Goal: Task Accomplishment & Management: Use online tool/utility

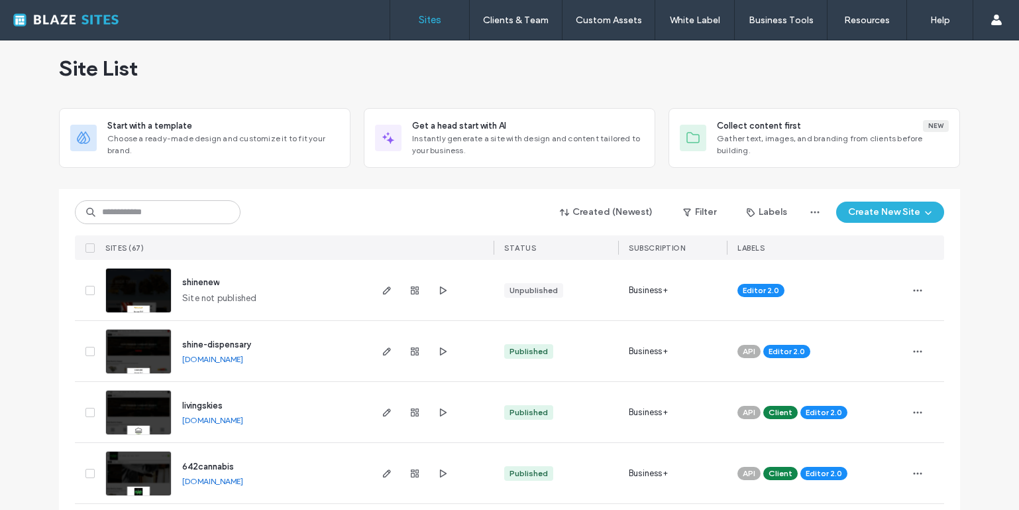
scroll to position [13, 0]
click at [382, 411] on icon "button" at bounding box center [387, 411] width 11 height 11
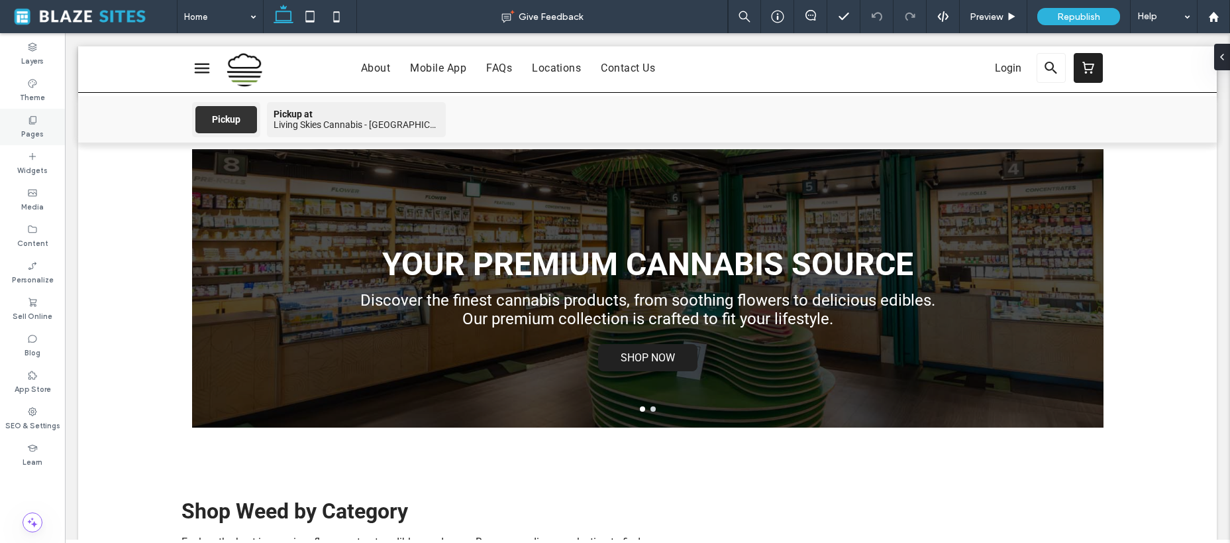
click at [31, 126] on label "Pages" at bounding box center [32, 132] width 23 height 15
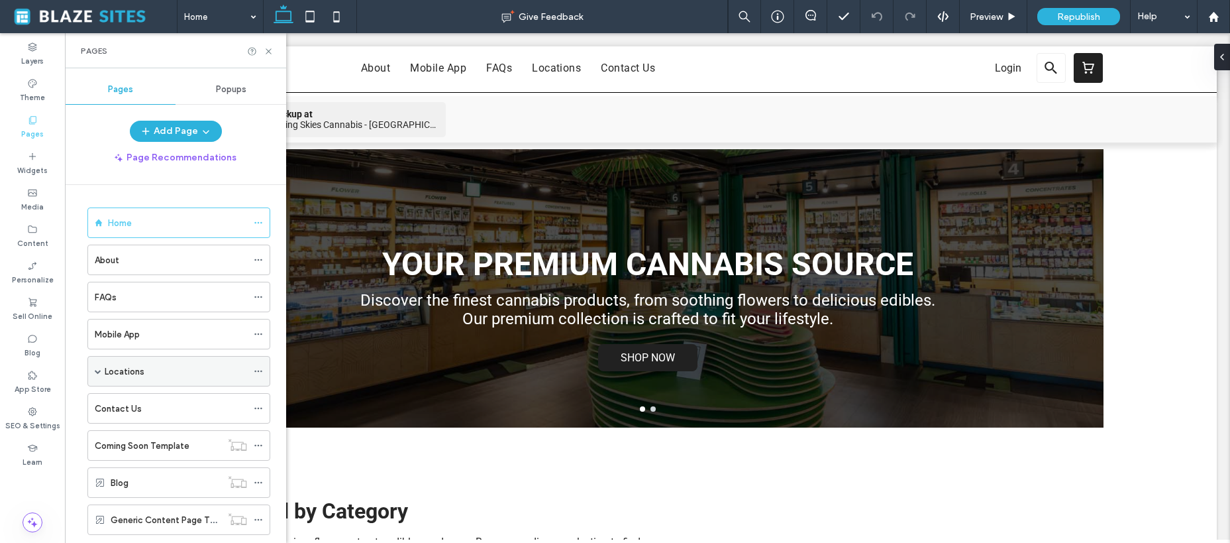
click at [180, 368] on div "Locations" at bounding box center [176, 371] width 142 height 14
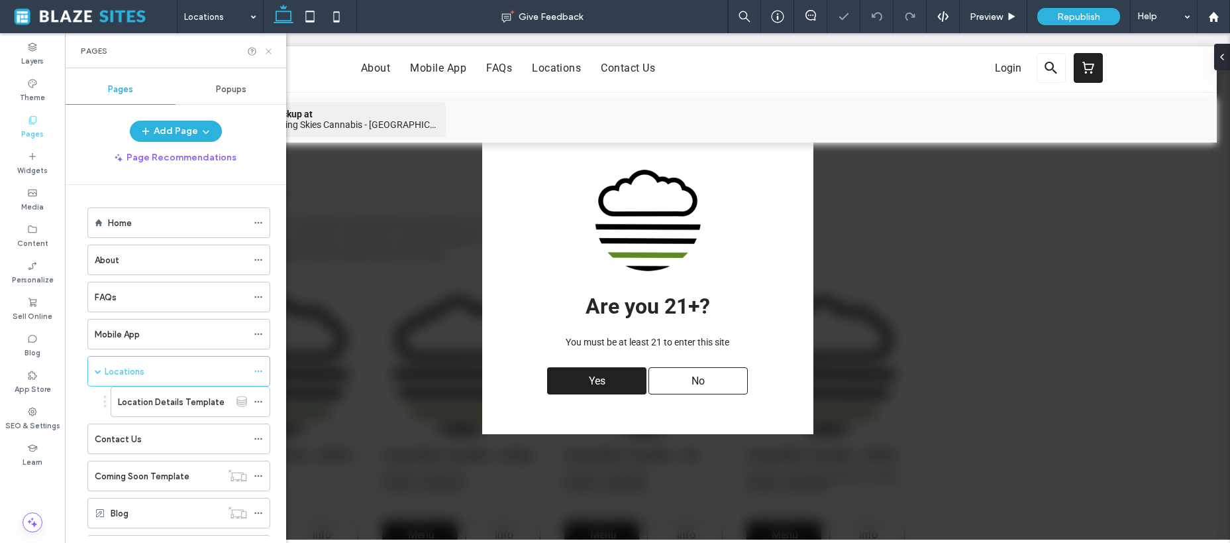
click at [269, 51] on use at bounding box center [268, 50] width 5 height 5
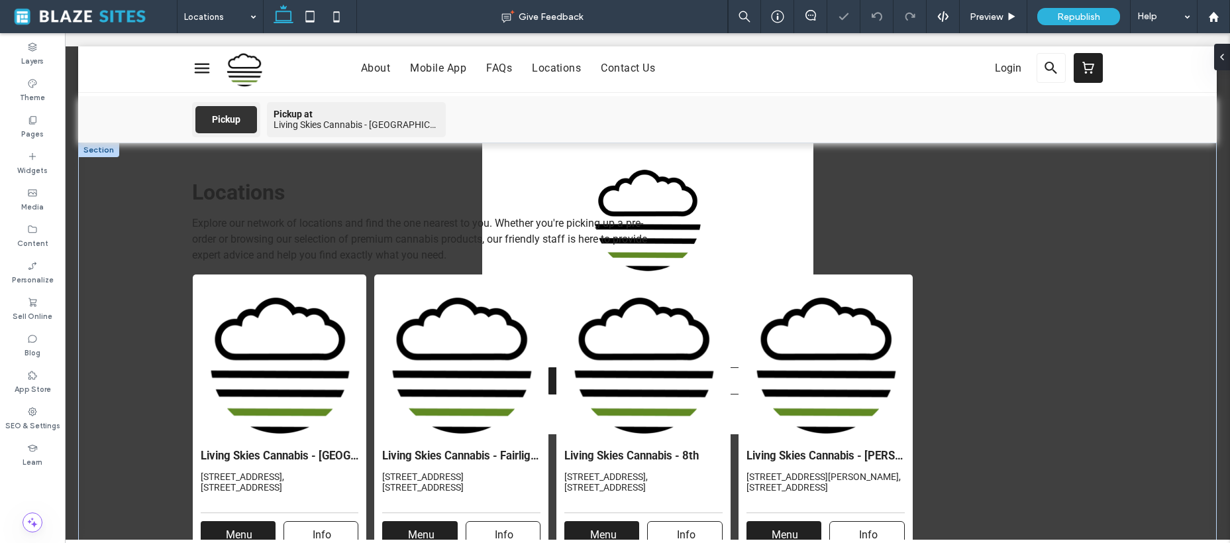
click at [576, 376] on div "Yes" at bounding box center [596, 380] width 99 height 27
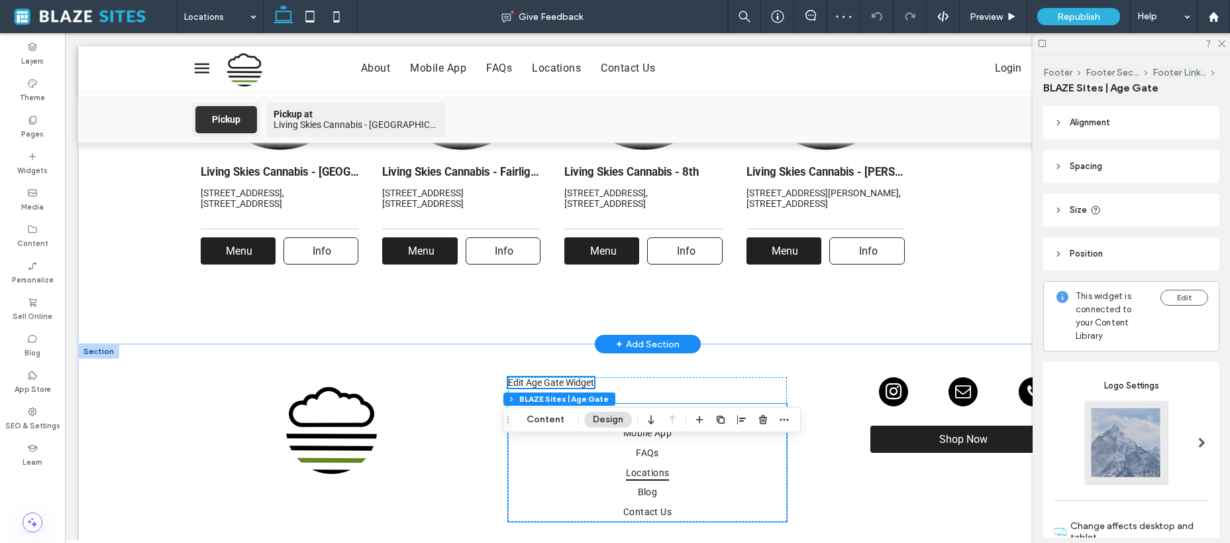
scroll to position [208, 0]
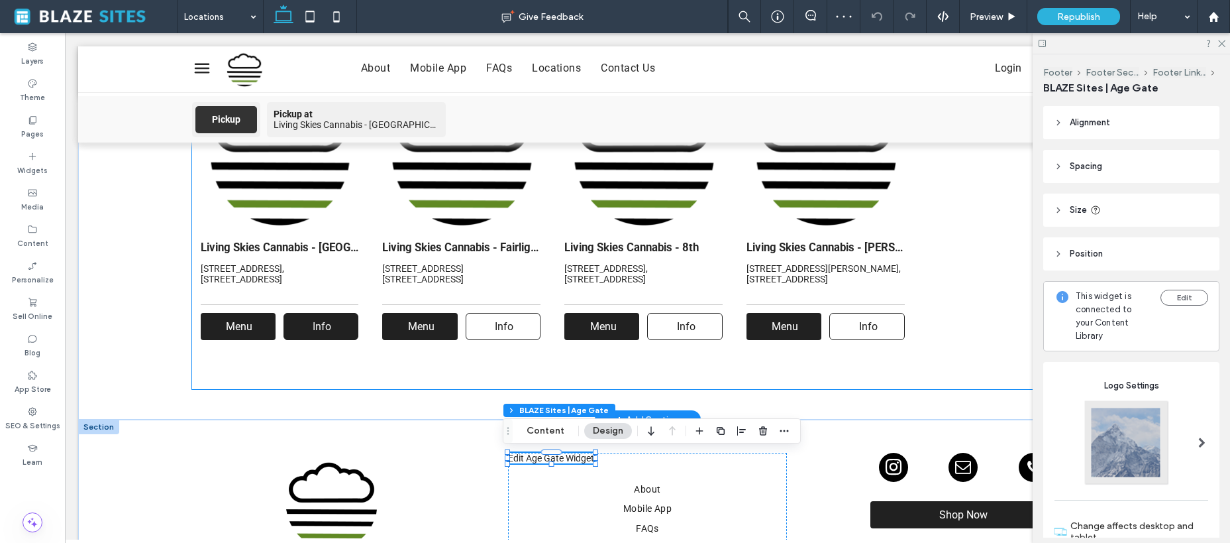
click at [332, 335] on link "Info" at bounding box center [321, 326] width 75 height 27
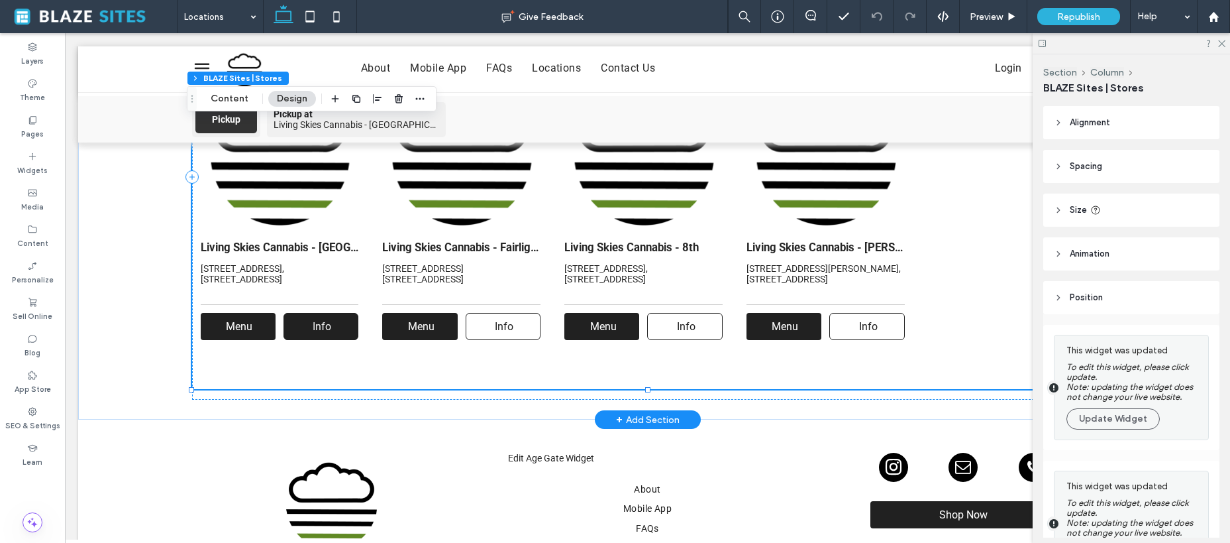
click at [339, 326] on link "Info" at bounding box center [321, 326] width 75 height 27
click at [327, 333] on span "Info" at bounding box center [322, 326] width 28 height 26
click at [1018, 46] on div at bounding box center [1131, 43] width 197 height 21
click at [1018, 45] on icon at bounding box center [1221, 42] width 9 height 9
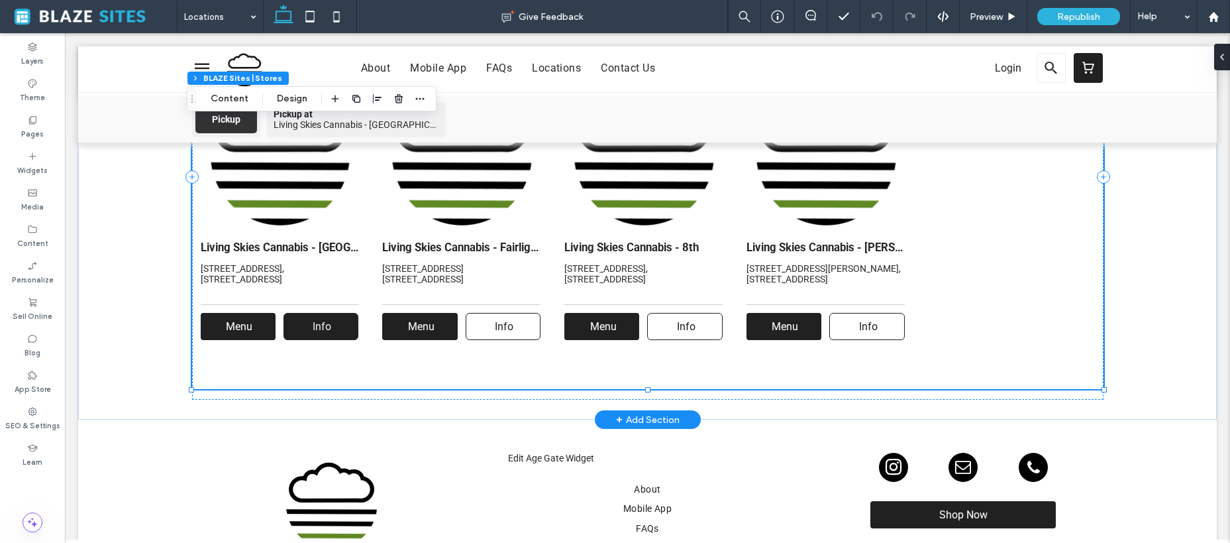
click at [333, 320] on link "Info" at bounding box center [321, 326] width 75 height 27
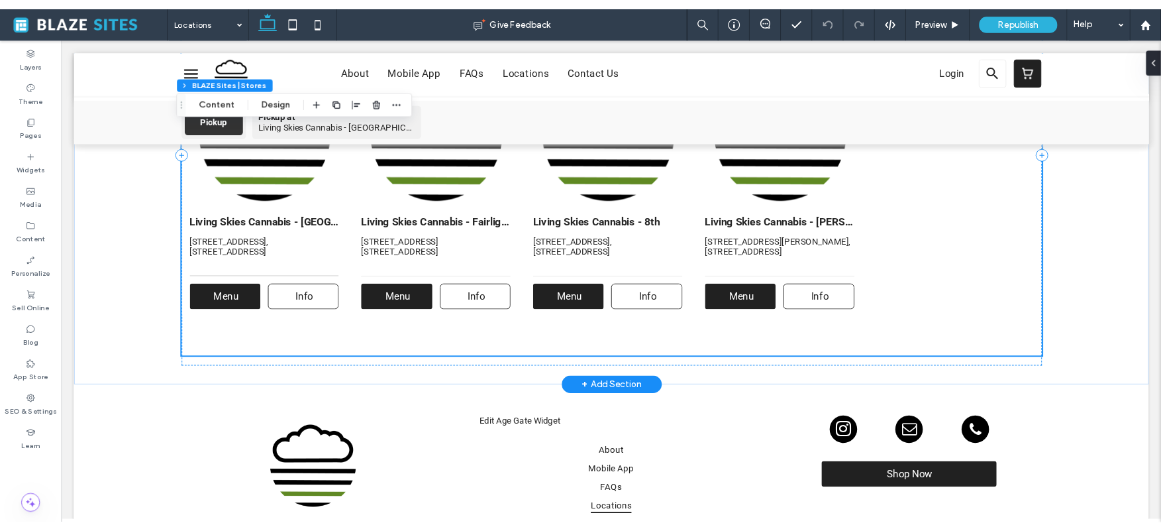
scroll to position [265, 0]
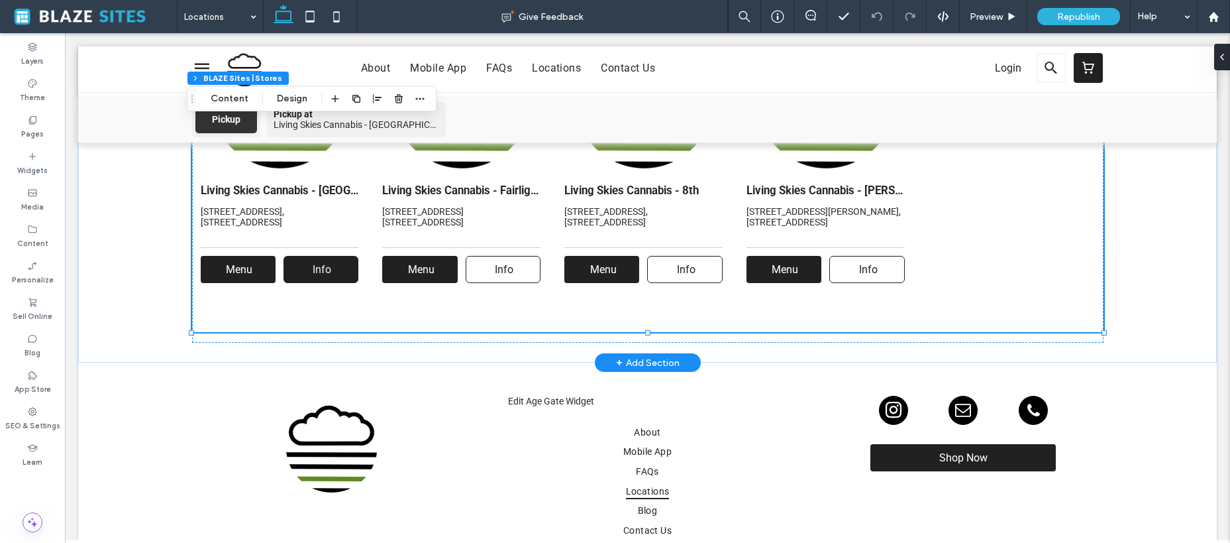
click at [289, 280] on link "Info" at bounding box center [321, 269] width 75 height 27
click at [534, 272] on link "Info" at bounding box center [503, 269] width 75 height 27
click at [663, 268] on link "Info" at bounding box center [684, 269] width 75 height 27
click at [898, 262] on link "Info" at bounding box center [867, 269] width 75 height 27
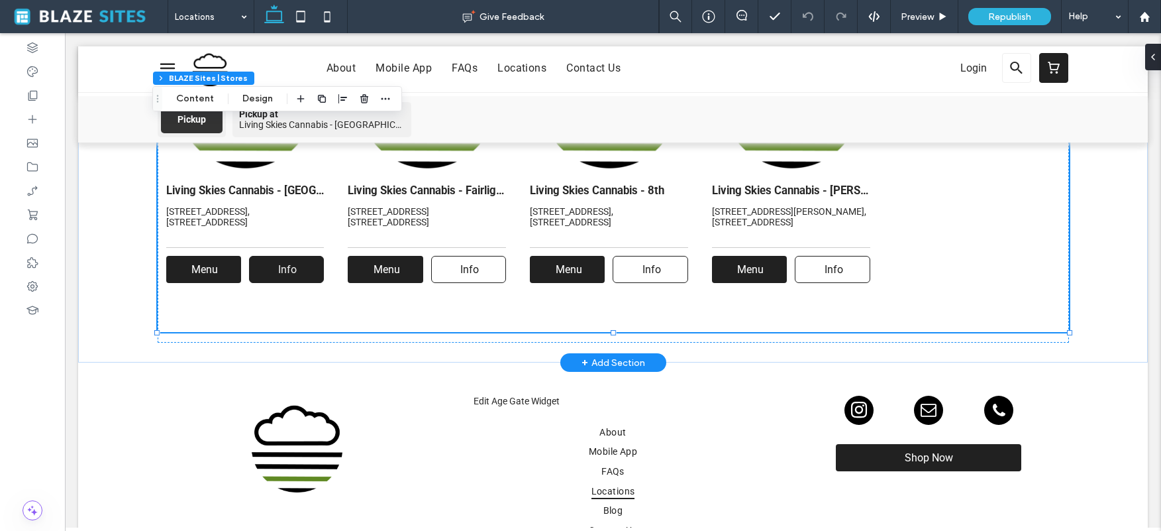
click at [284, 272] on span "Info" at bounding box center [288, 269] width 28 height 26
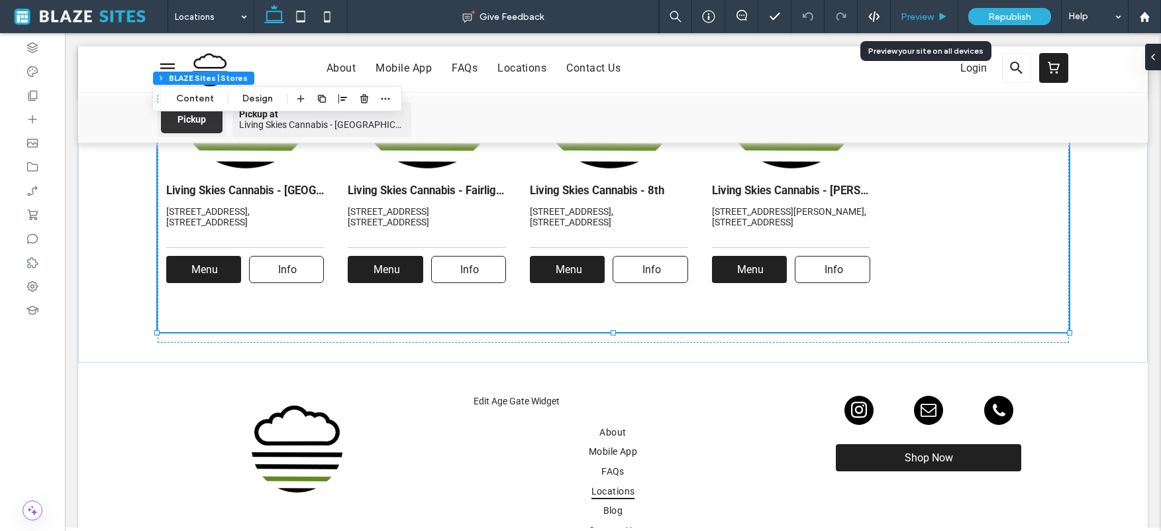
click at [934, 13] on div "Preview" at bounding box center [924, 16] width 67 height 11
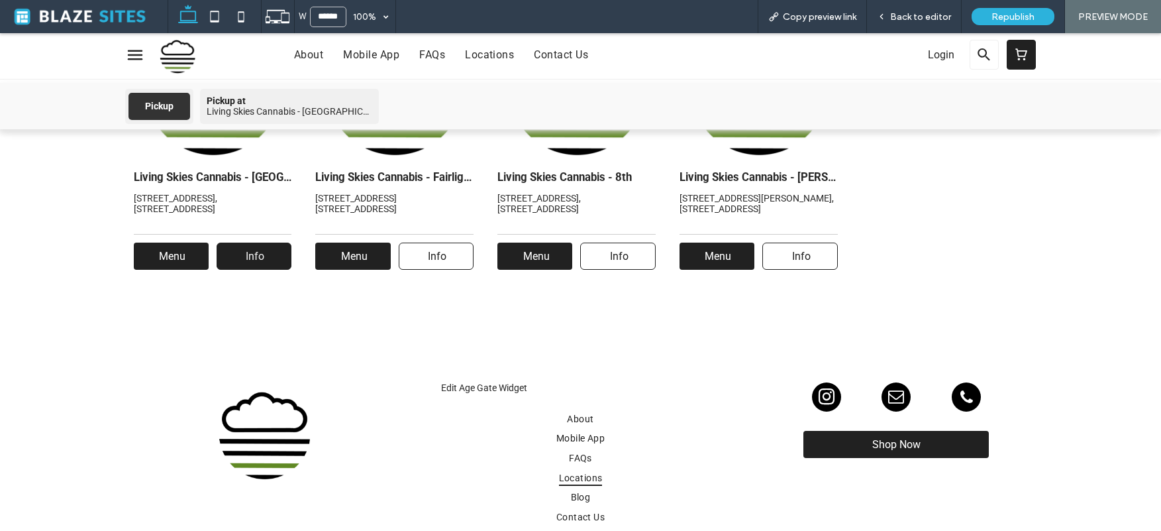
click at [265, 260] on link "Info" at bounding box center [254, 256] width 75 height 27
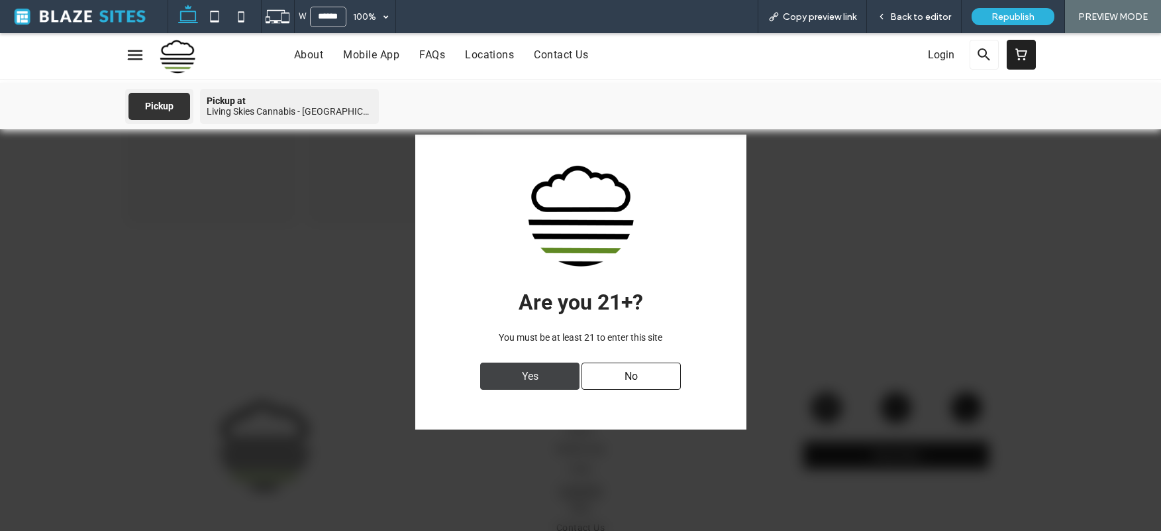
scroll to position [254, 0]
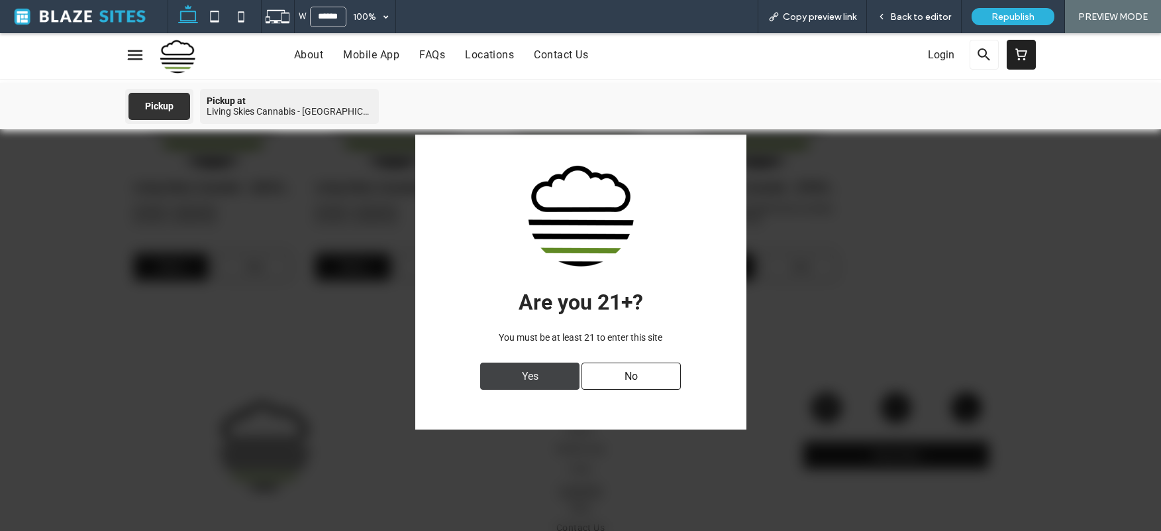
click at [545, 382] on div "Yes" at bounding box center [529, 375] width 99 height 27
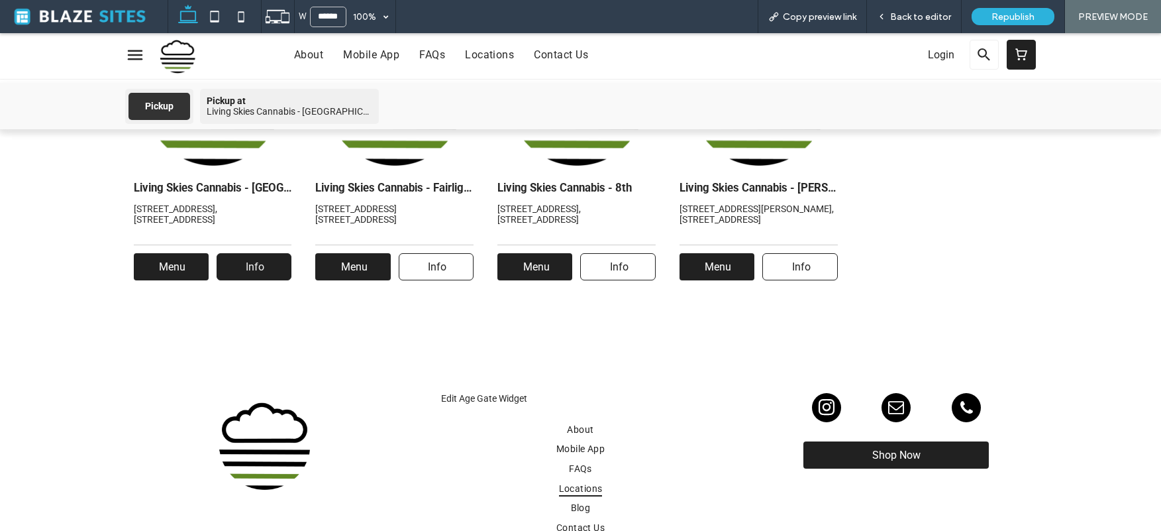
click at [267, 263] on link "Info" at bounding box center [254, 266] width 75 height 27
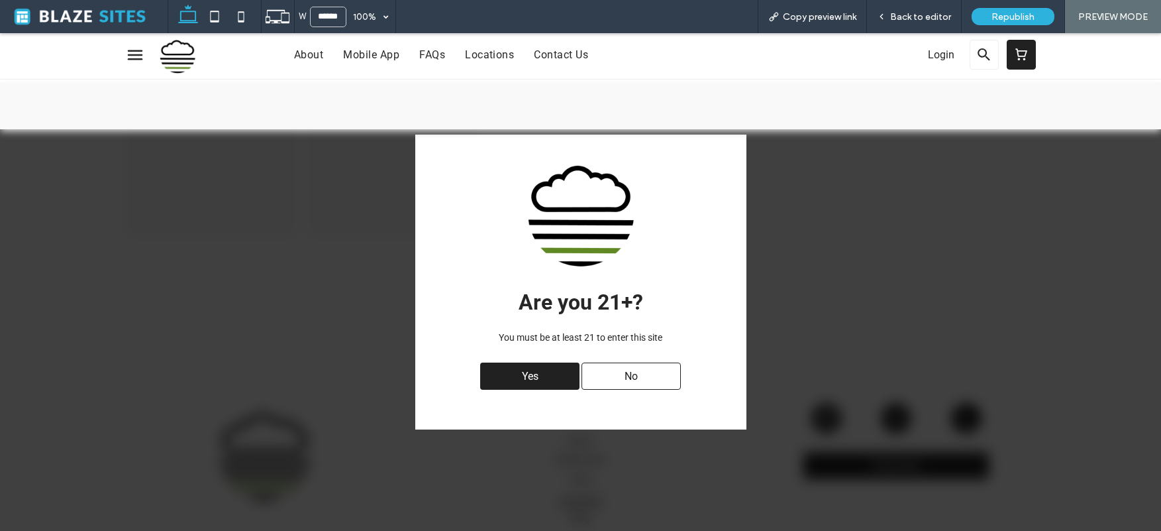
scroll to position [244, 0]
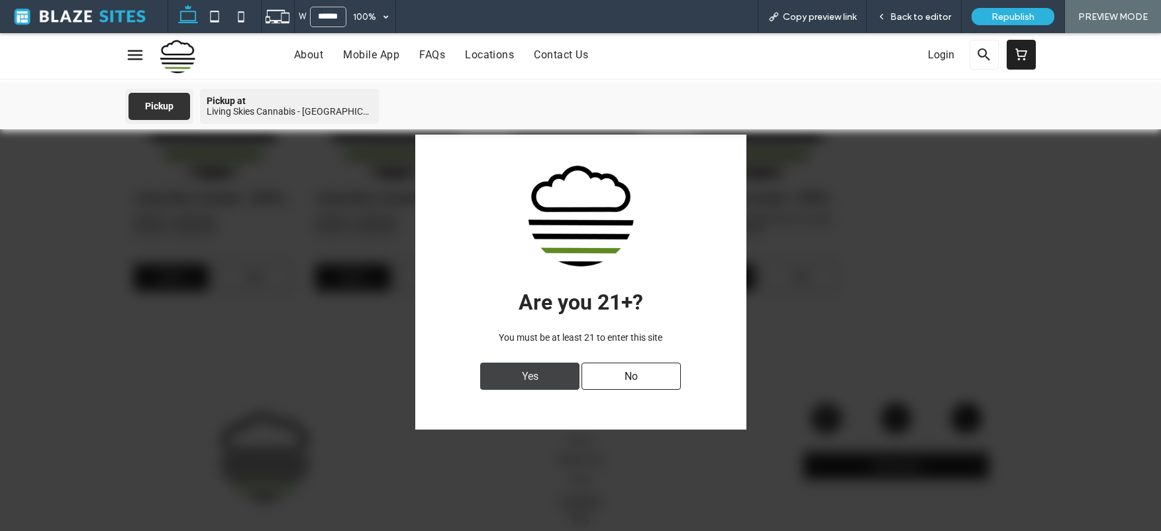
click at [554, 371] on div "Yes" at bounding box center [529, 375] width 99 height 27
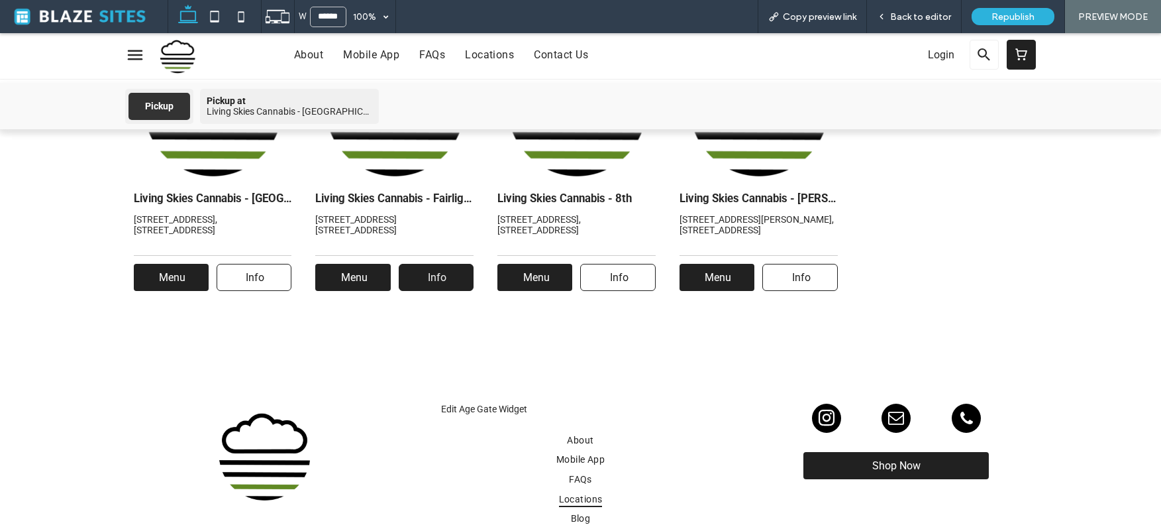
click at [451, 274] on link "Info" at bounding box center [436, 277] width 75 height 27
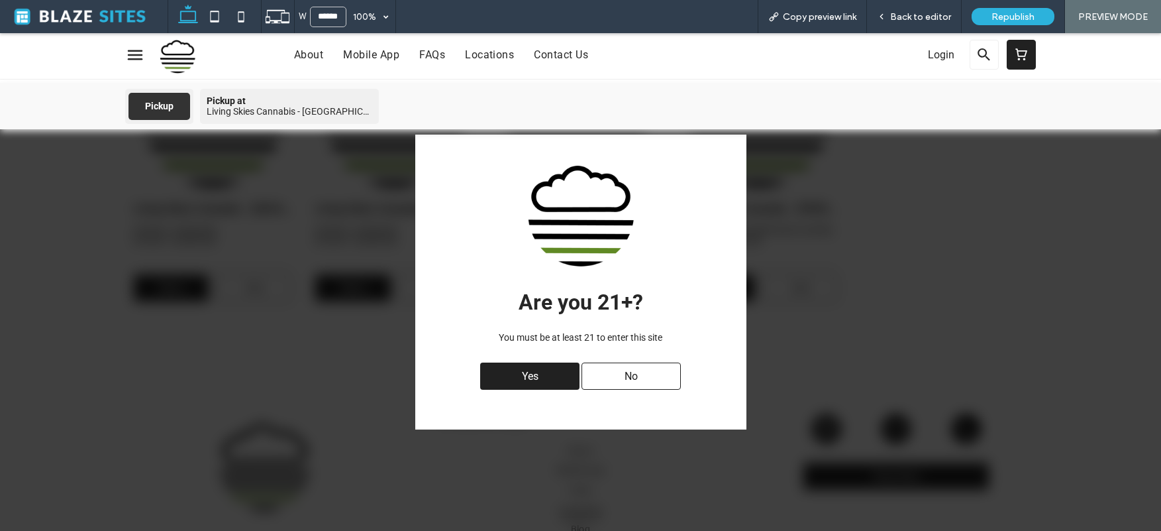
scroll to position [233, 0]
click at [504, 382] on div "Yes" at bounding box center [529, 375] width 99 height 27
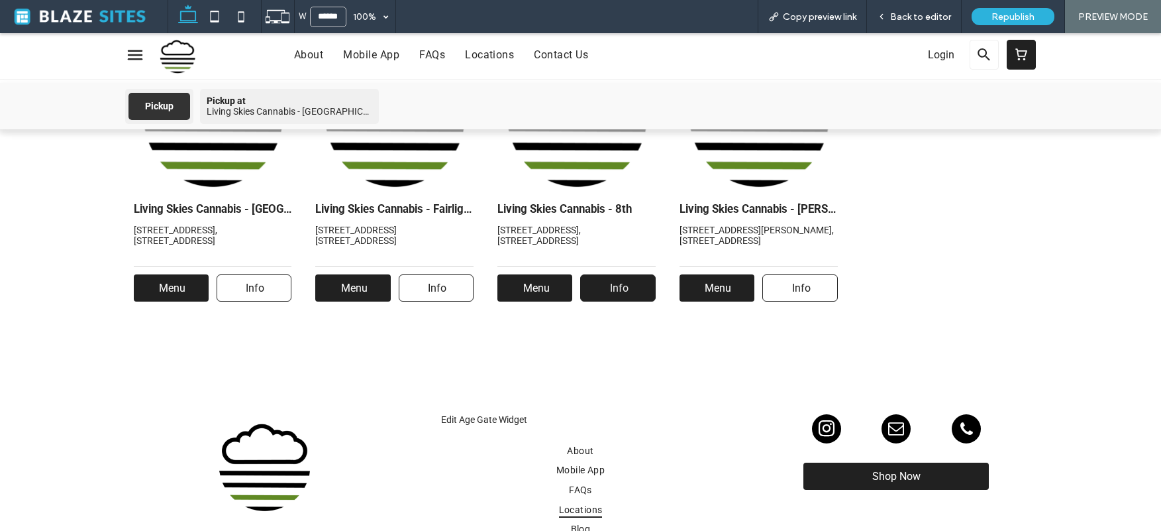
click at [618, 295] on span "Info" at bounding box center [620, 288] width 28 height 26
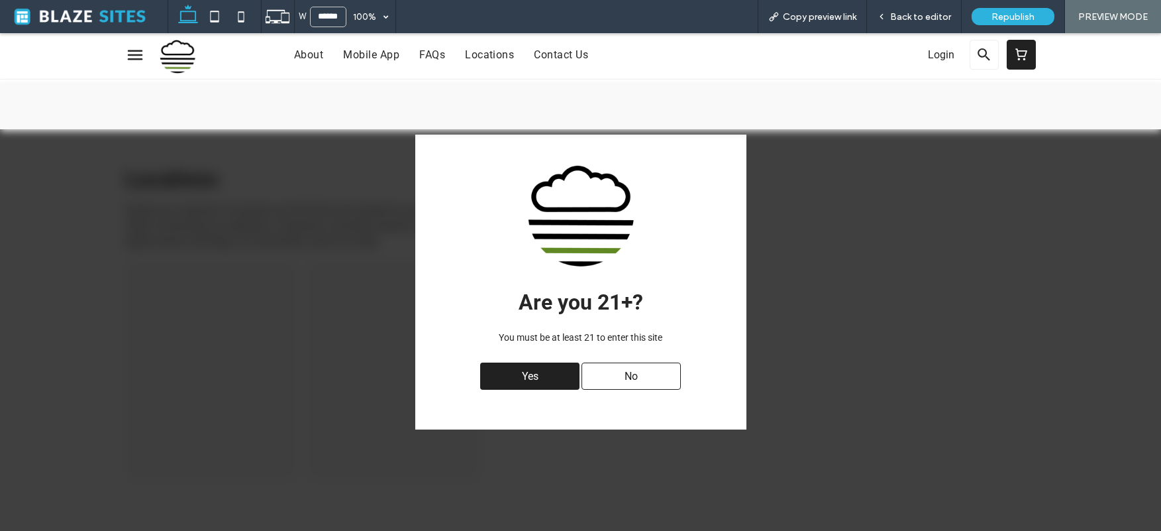
scroll to position [223, 0]
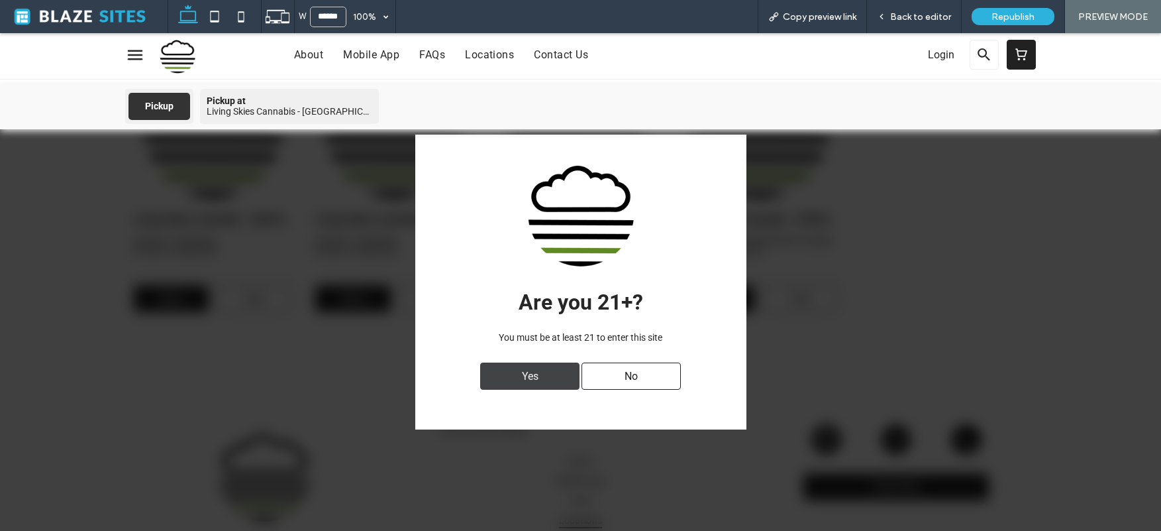
click at [557, 380] on div "Yes" at bounding box center [529, 375] width 99 height 27
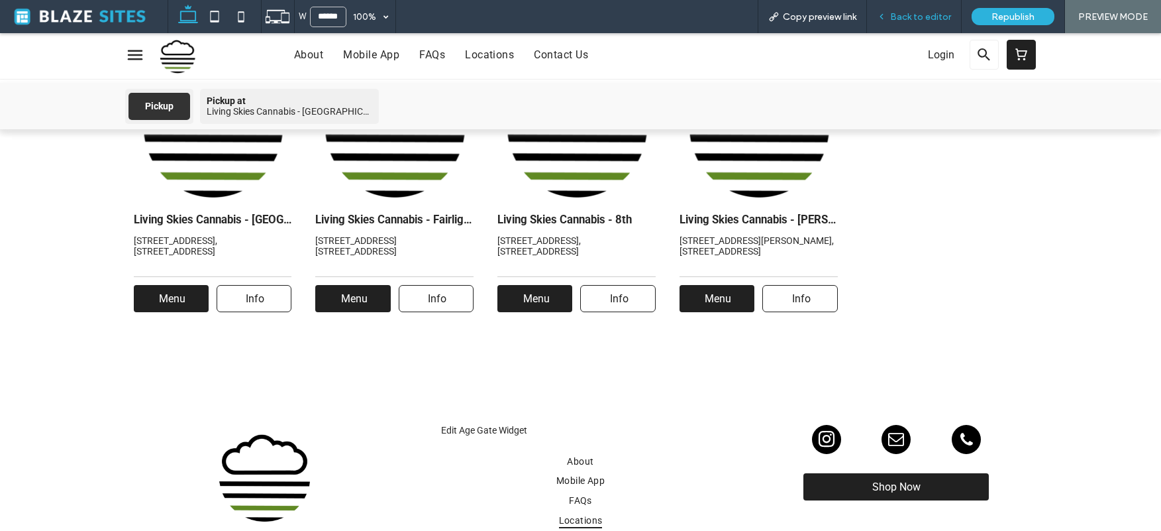
click at [897, 17] on span "Back to editor" at bounding box center [920, 16] width 61 height 11
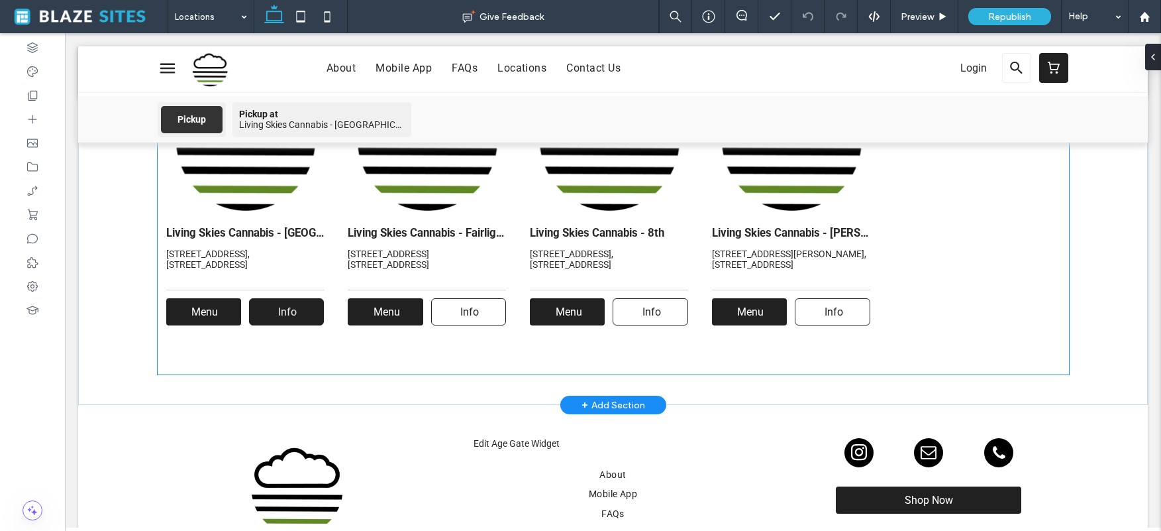
click at [252, 315] on link "Info" at bounding box center [286, 311] width 75 height 27
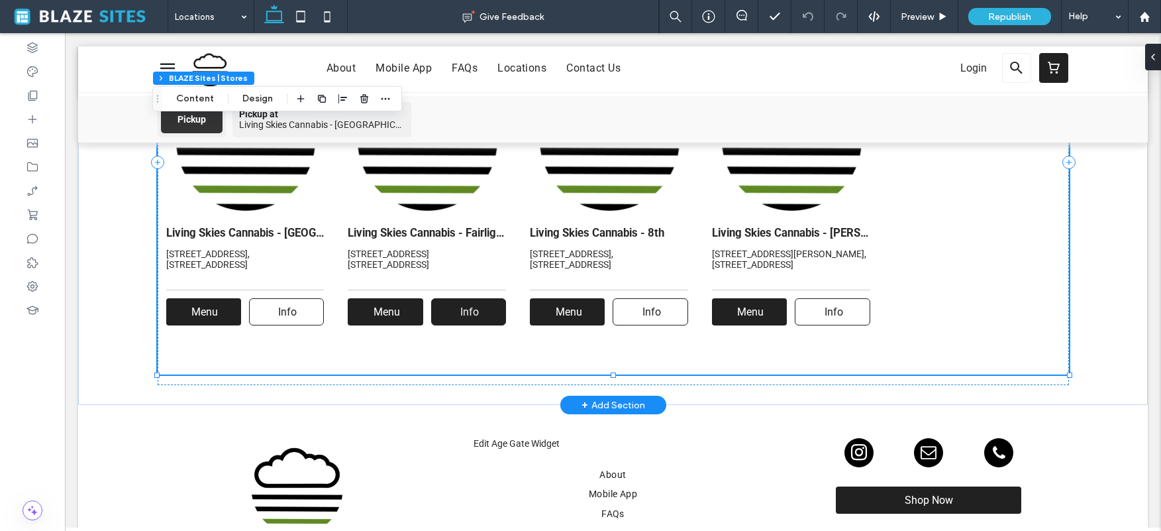
click at [476, 313] on span "Info" at bounding box center [470, 312] width 28 height 26
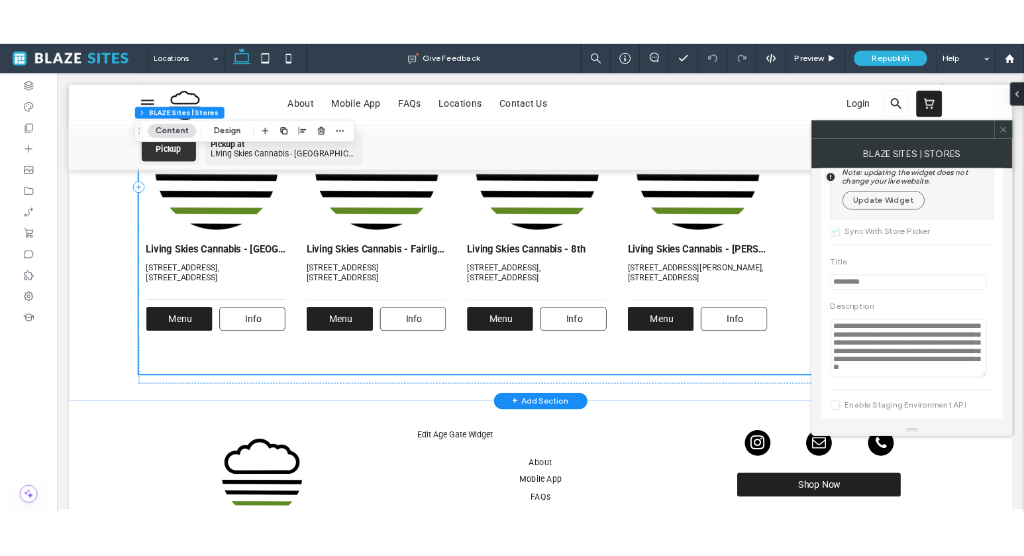
scroll to position [30, 0]
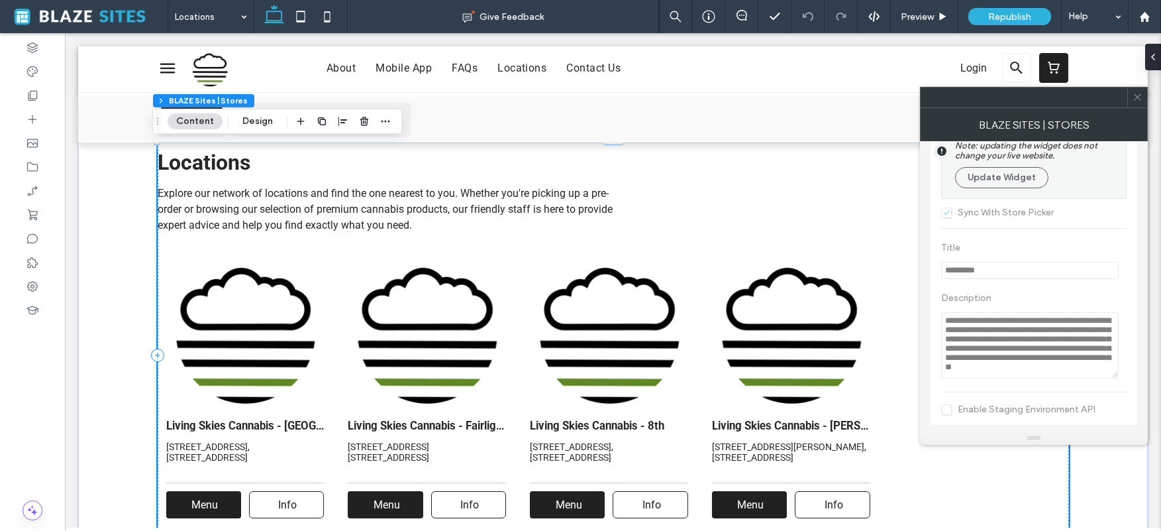
click at [1018, 104] on span at bounding box center [1138, 97] width 10 height 20
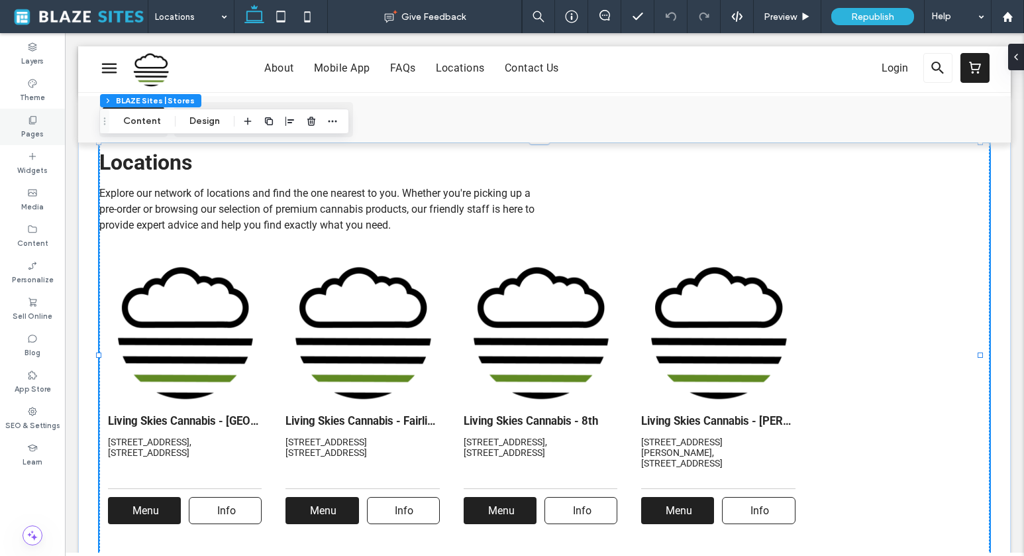
click at [30, 130] on label "Pages" at bounding box center [32, 132] width 23 height 15
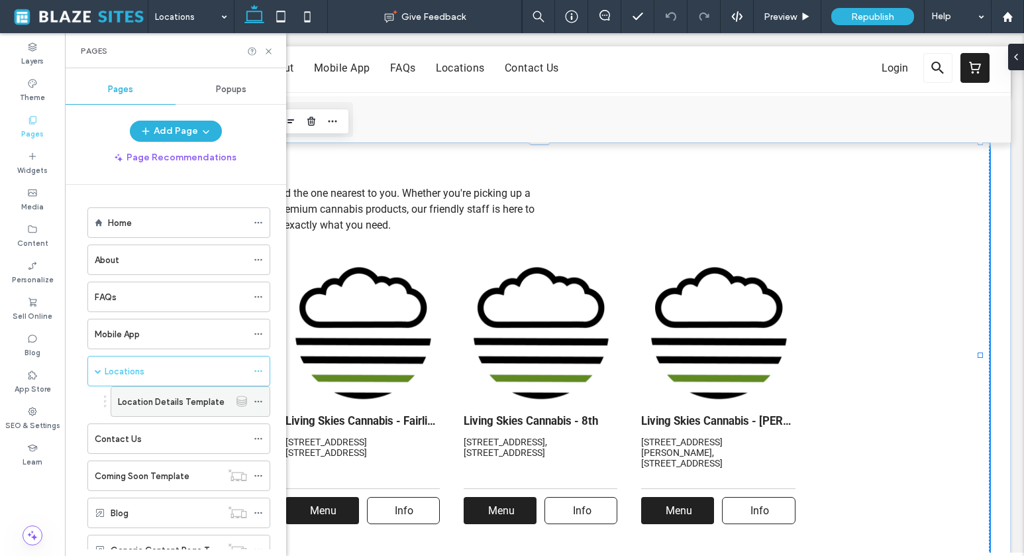
click at [197, 396] on label "Location Details Template" at bounding box center [171, 401] width 107 height 23
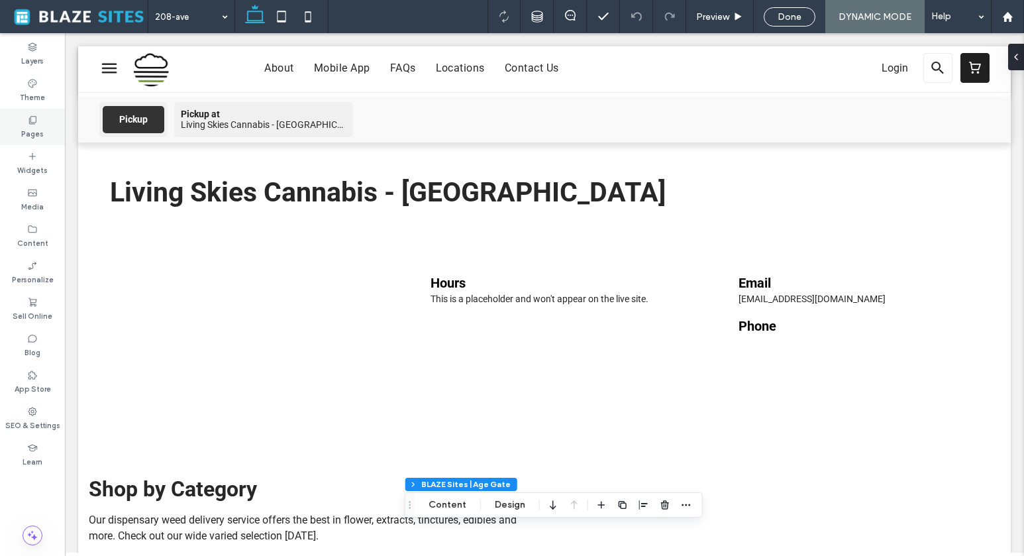
click at [33, 116] on use at bounding box center [32, 120] width 7 height 8
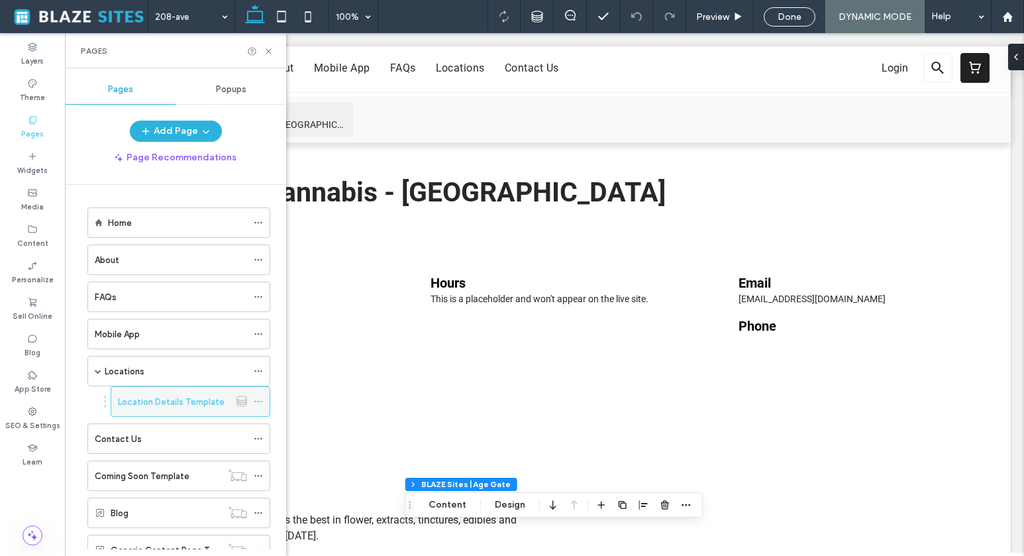
click at [252, 404] on div at bounding box center [242, 401] width 24 height 11
click at [258, 402] on icon at bounding box center [258, 401] width 9 height 9
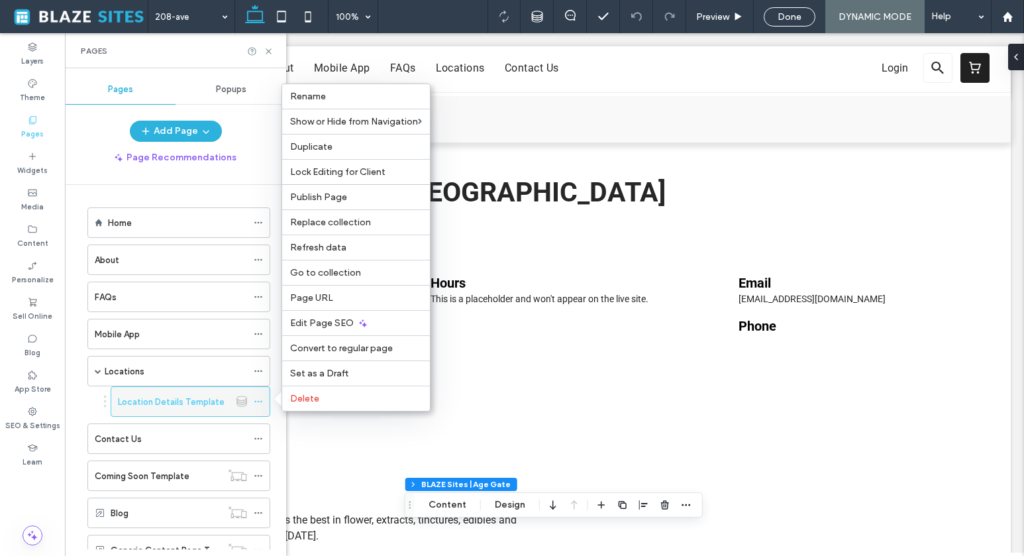
click at [258, 402] on icon at bounding box center [258, 401] width 9 height 9
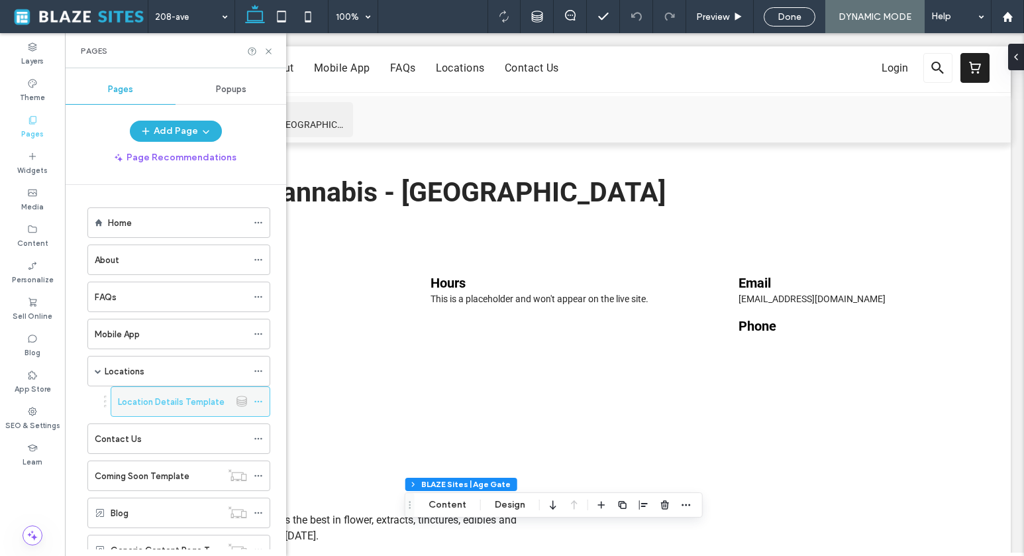
click at [215, 405] on label "Location Details Template" at bounding box center [171, 401] width 107 height 23
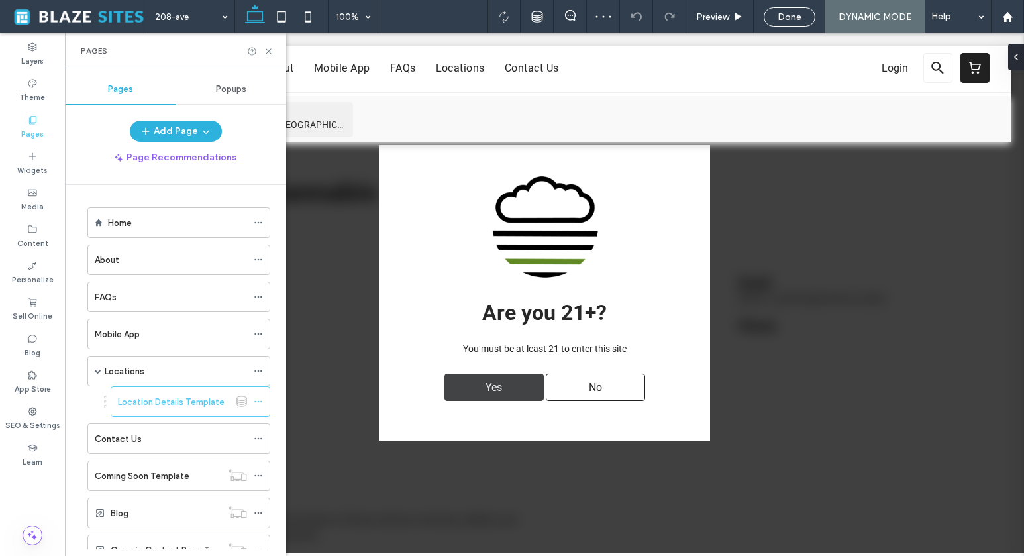
click at [468, 383] on div "Yes" at bounding box center [494, 387] width 99 height 27
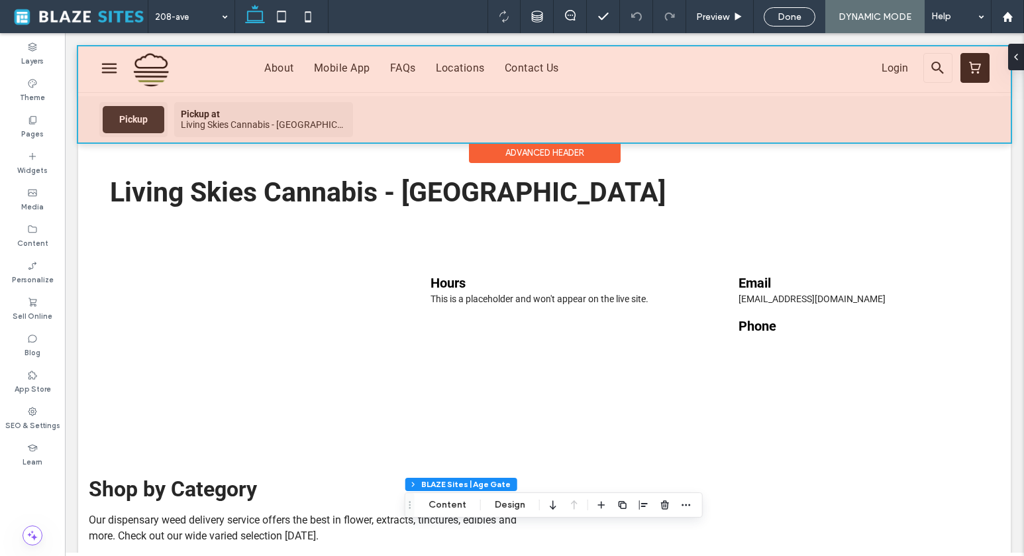
click at [256, 124] on div at bounding box center [544, 94] width 933 height 96
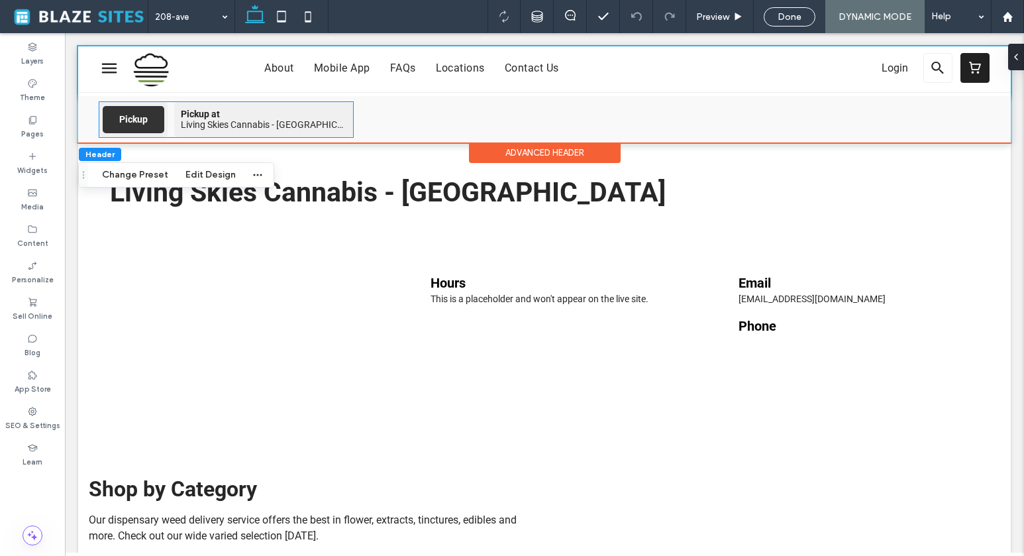
click at [256, 124] on div "Living Skies Cannabis - 208 Ave" at bounding box center [264, 124] width 166 height 11
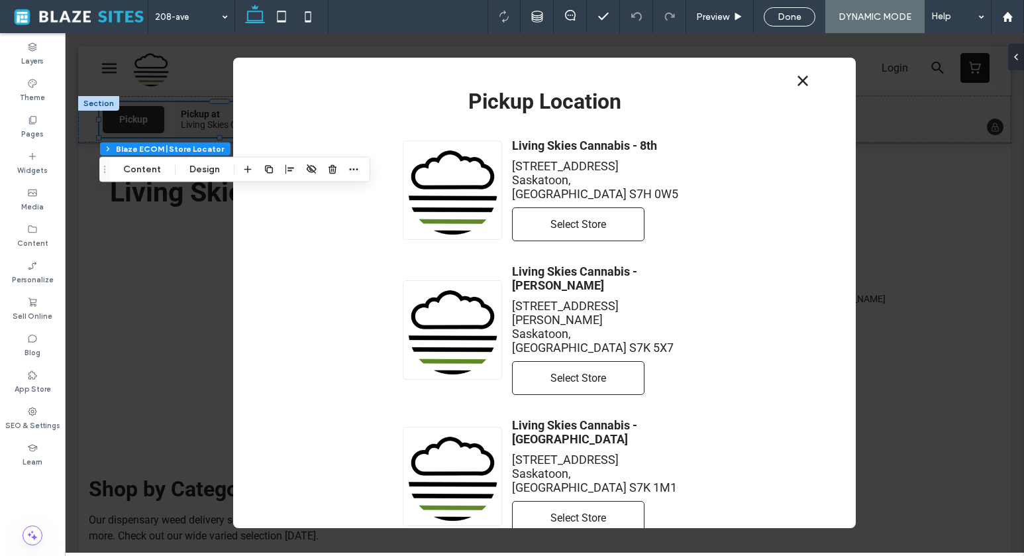
click at [560, 225] on link "Select Store" at bounding box center [578, 224] width 133 height 34
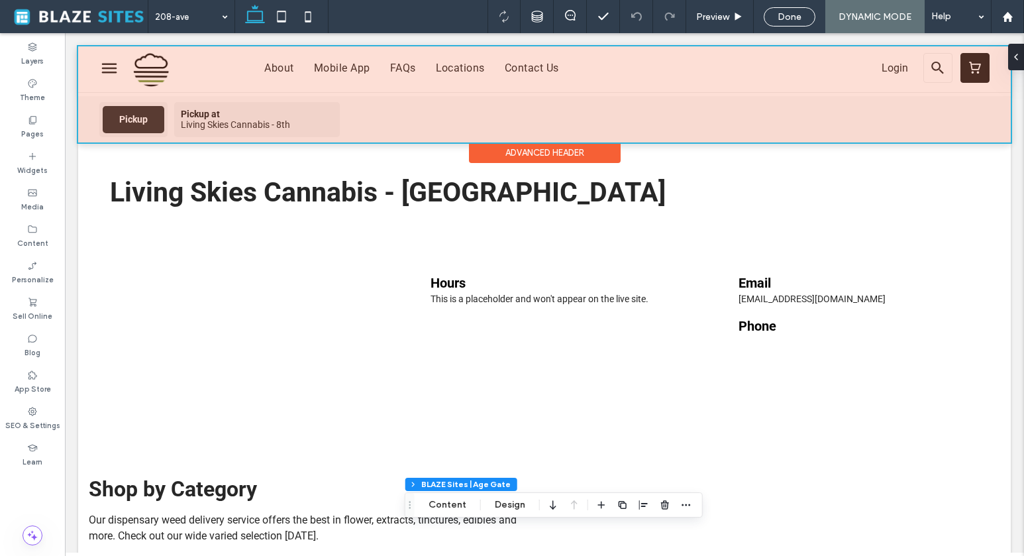
click at [244, 106] on div at bounding box center [544, 94] width 933 height 96
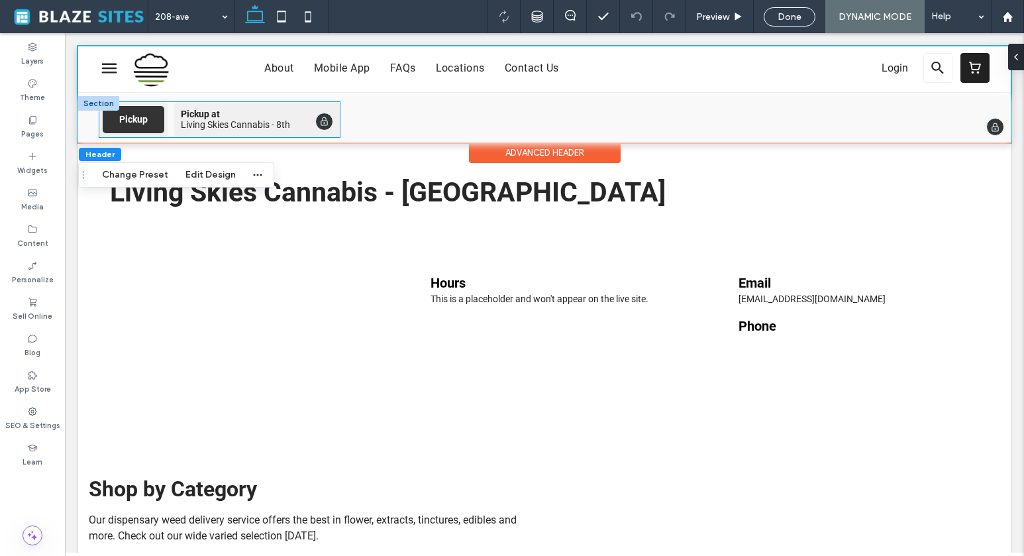
click at [250, 112] on span "Pickup at" at bounding box center [257, 114] width 152 height 11
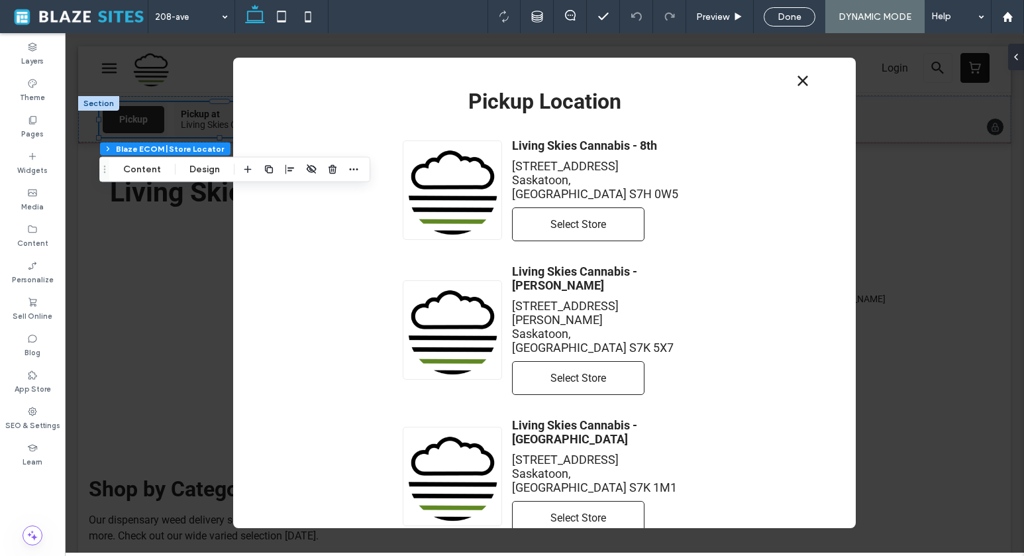
click at [550, 361] on link "Select Store" at bounding box center [578, 378] width 133 height 34
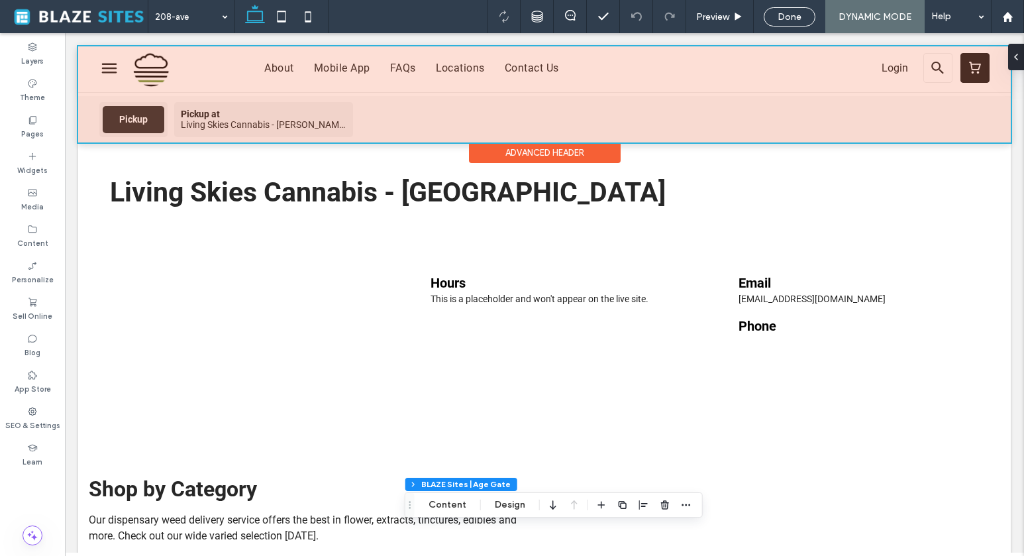
click at [264, 115] on div at bounding box center [544, 94] width 933 height 96
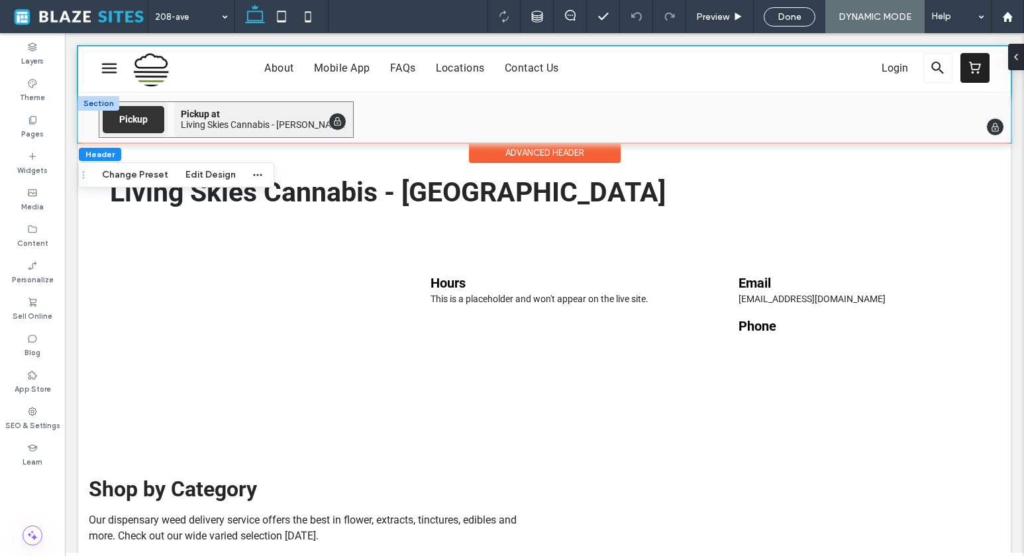
click at [201, 130] on div "Pickup at Living Skies Cannabis - Millar" at bounding box center [263, 119] width 179 height 35
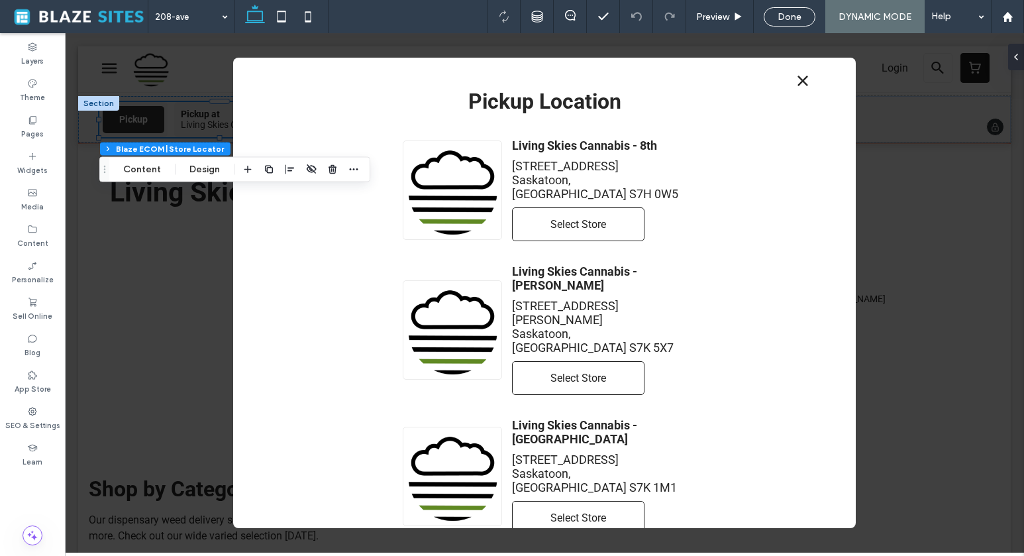
click at [793, 80] on icon at bounding box center [803, 81] width 20 height 20
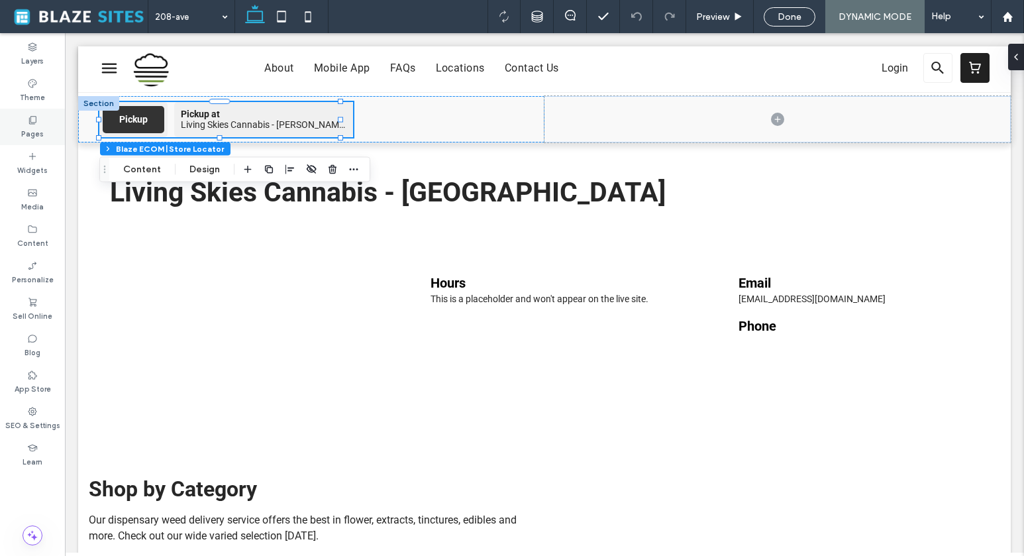
click at [30, 130] on label "Pages" at bounding box center [32, 132] width 23 height 15
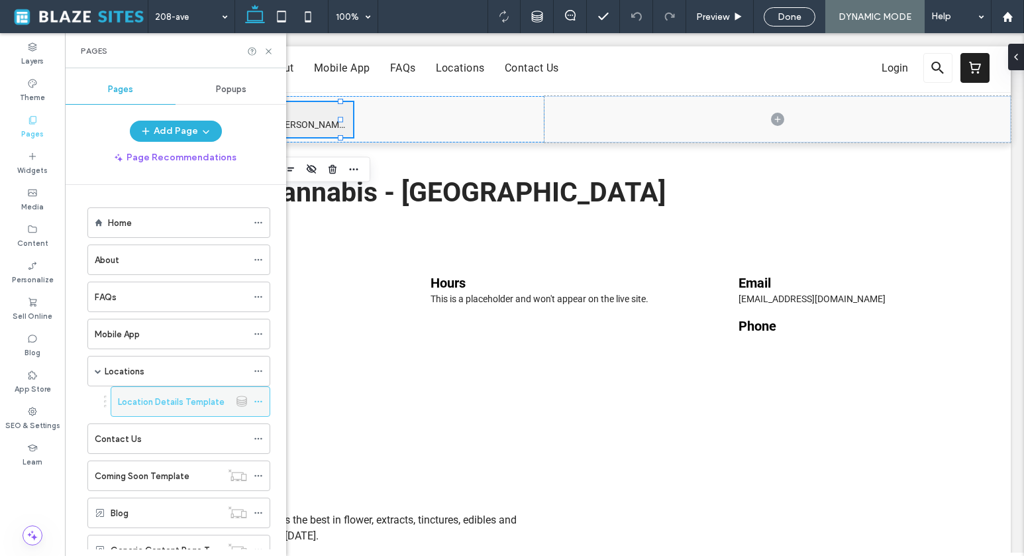
click at [225, 400] on div "Location Details Template" at bounding box center [174, 402] width 112 height 14
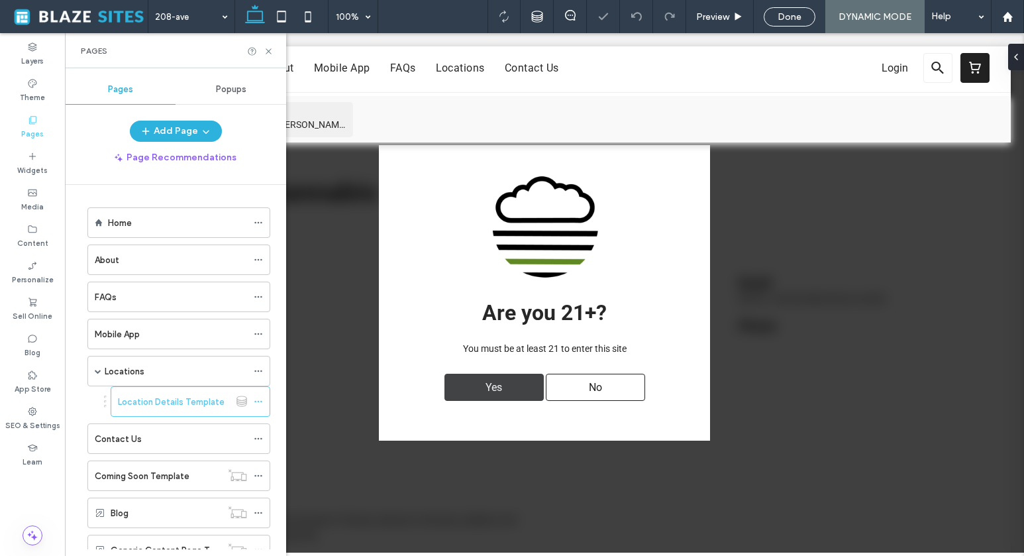
click at [463, 398] on div "Yes" at bounding box center [494, 387] width 99 height 27
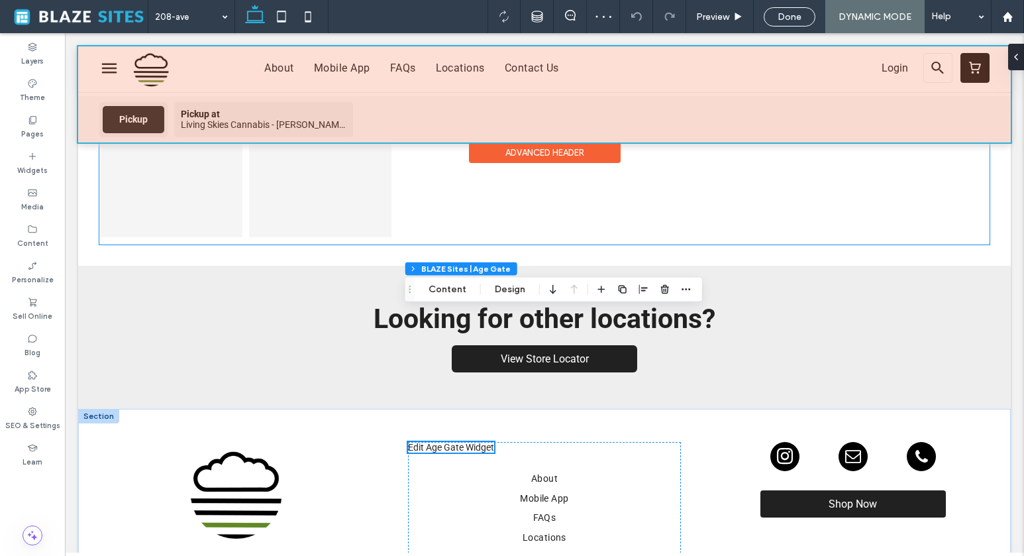
scroll to position [1339, 0]
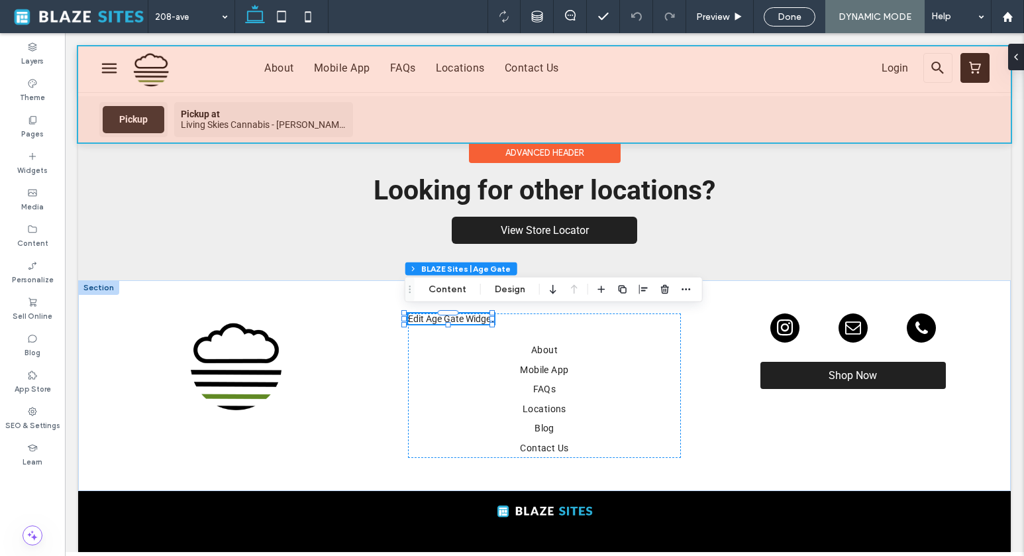
click at [267, 128] on div at bounding box center [544, 94] width 933 height 96
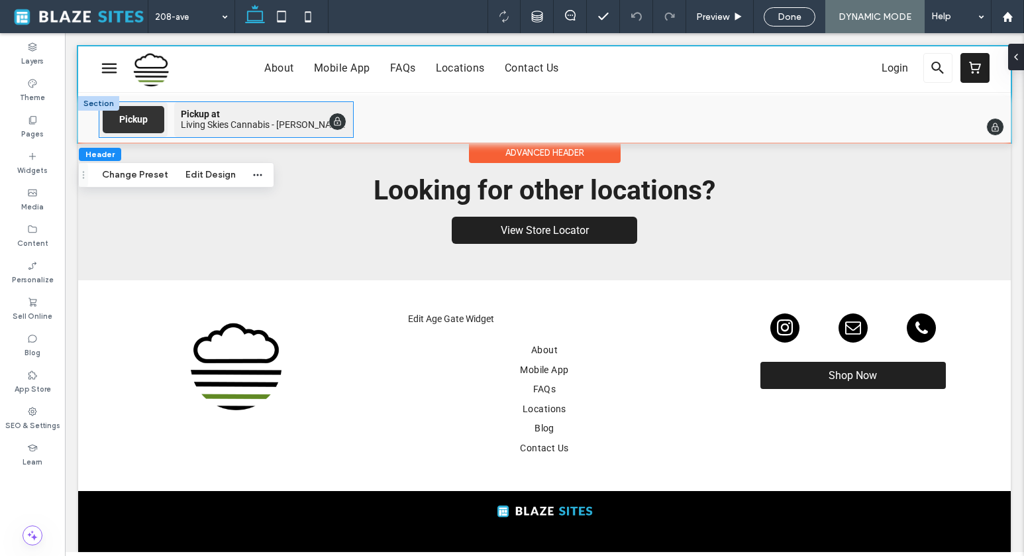
click at [262, 121] on div "Living Skies Cannabis - Millar" at bounding box center [264, 124] width 166 height 11
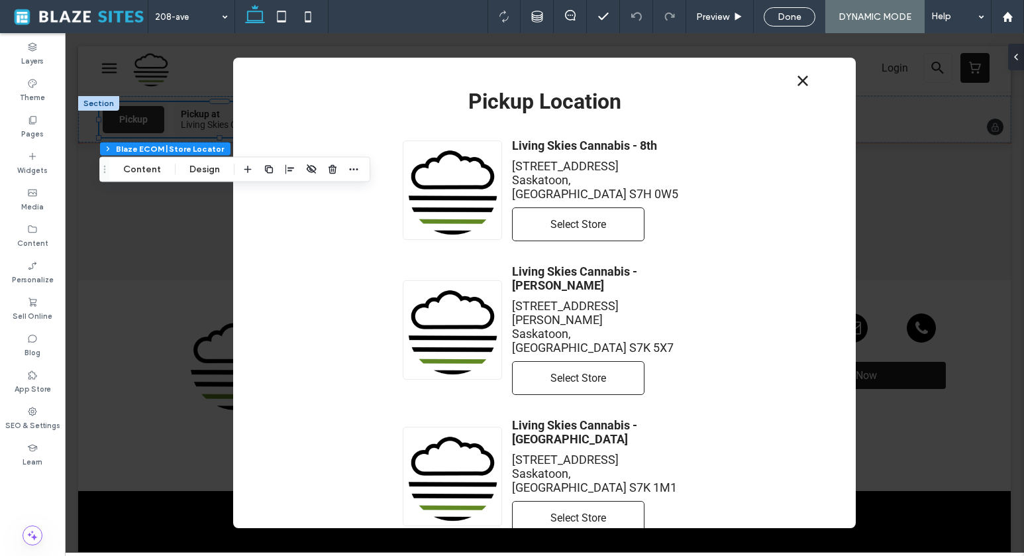
click at [601, 220] on link "Select Store" at bounding box center [578, 224] width 133 height 34
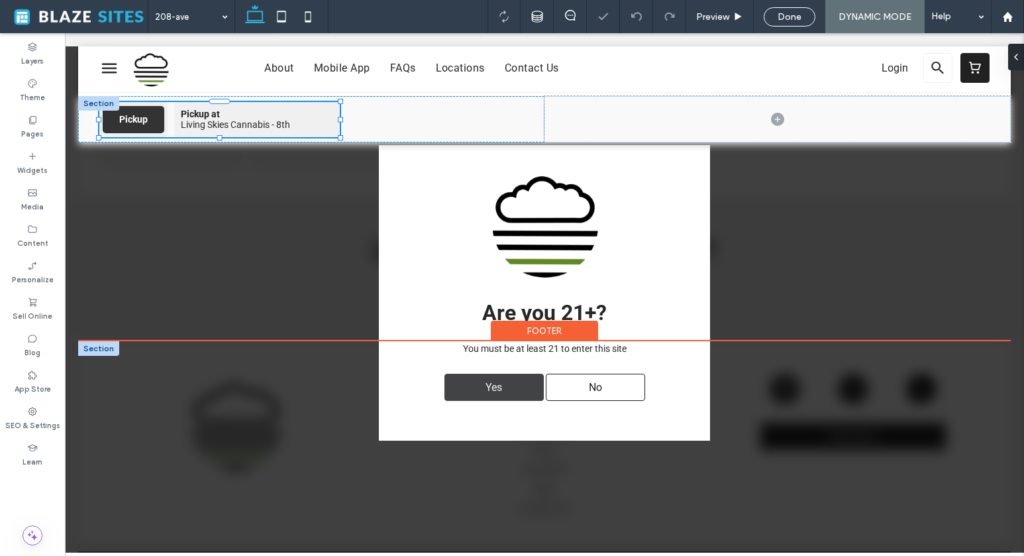
click at [483, 386] on span "Yes" at bounding box center [494, 387] width 26 height 26
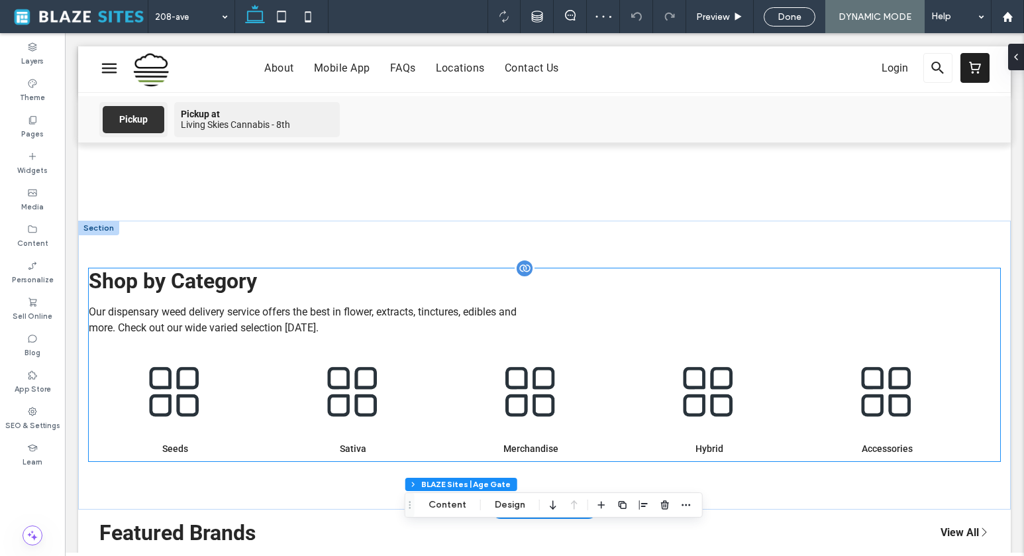
scroll to position [0, 0]
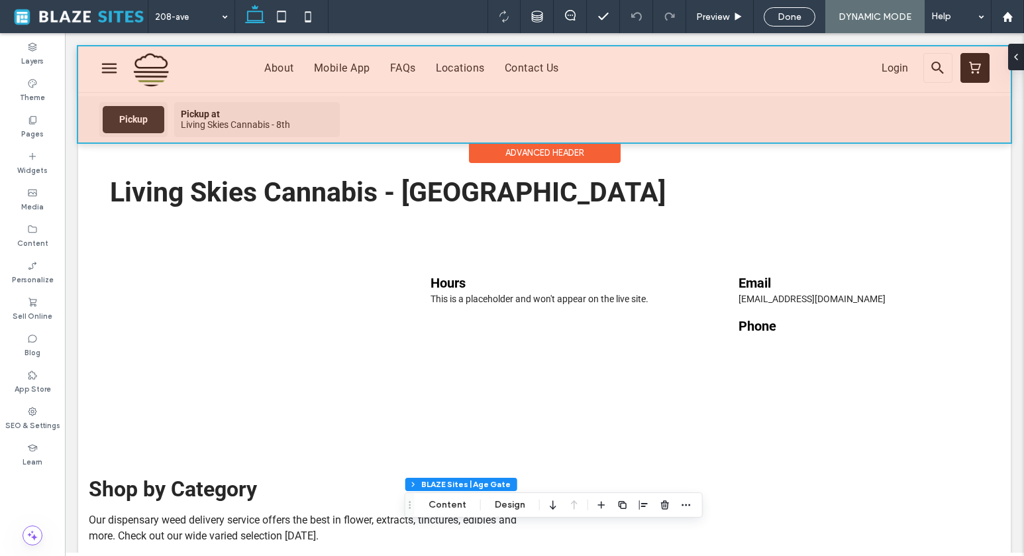
click at [279, 123] on div at bounding box center [544, 94] width 933 height 96
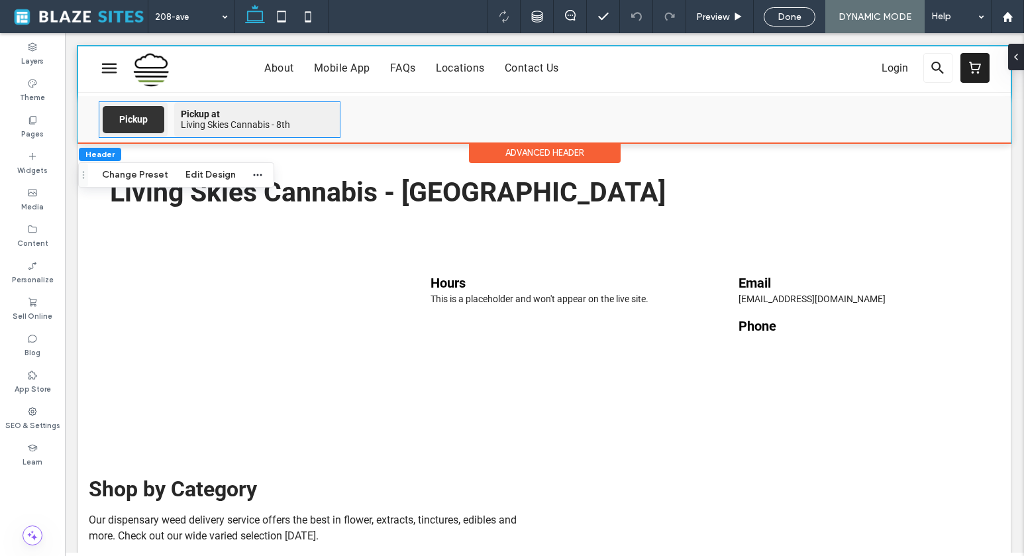
click at [279, 123] on div "Living Skies Cannabis - 8th" at bounding box center [257, 124] width 152 height 11
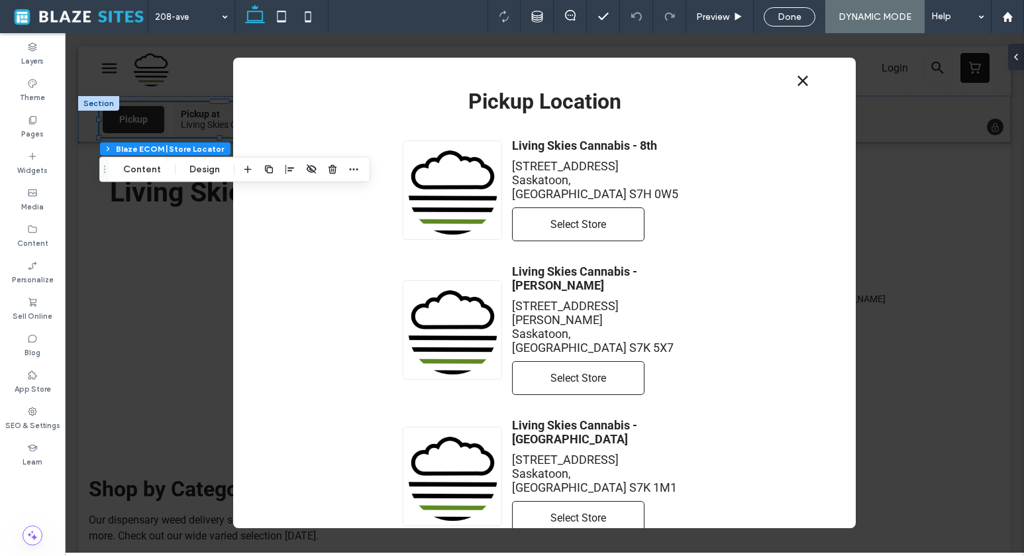
click at [600, 501] on link "Select Store" at bounding box center [578, 518] width 133 height 34
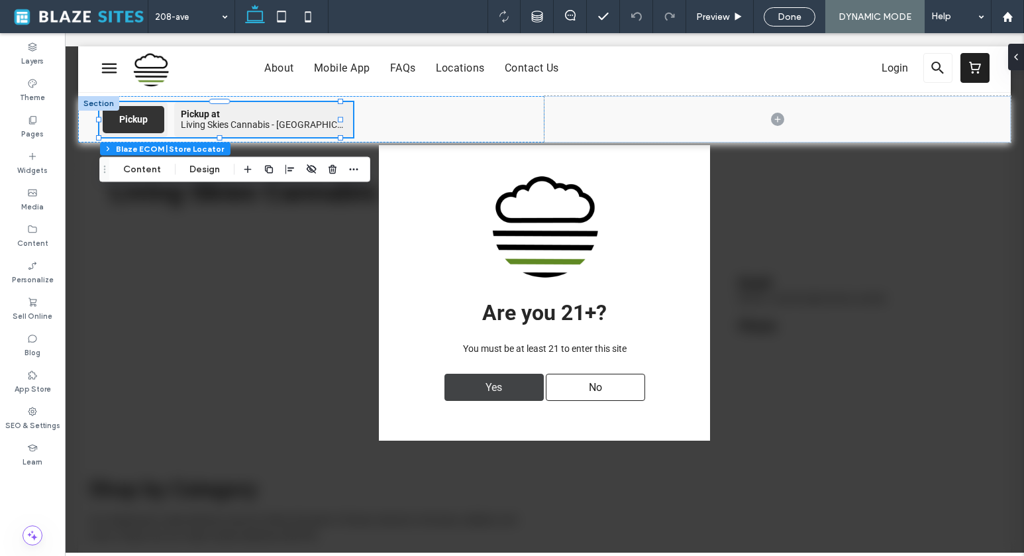
click at [522, 394] on div "Yes" at bounding box center [494, 387] width 99 height 27
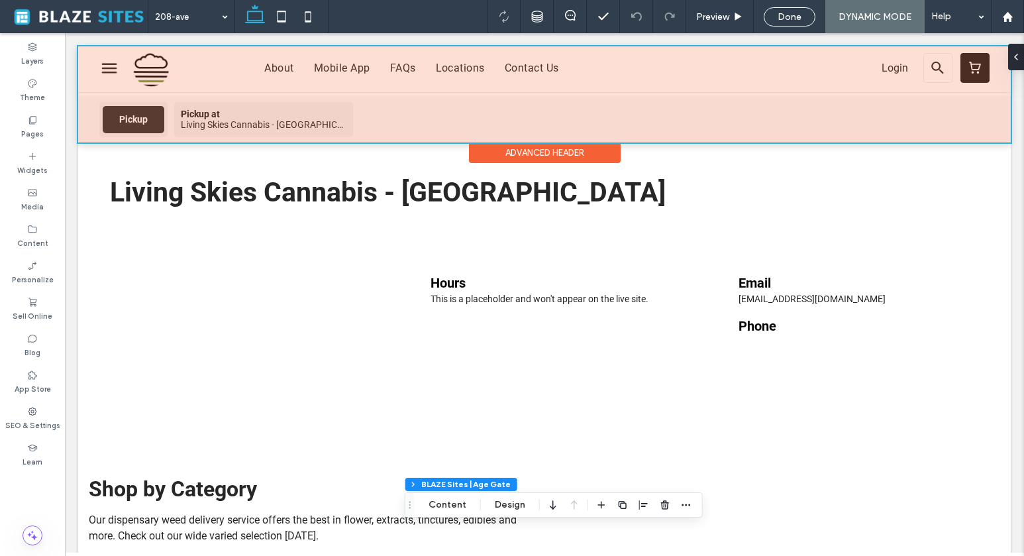
click at [237, 116] on div at bounding box center [544, 94] width 933 height 96
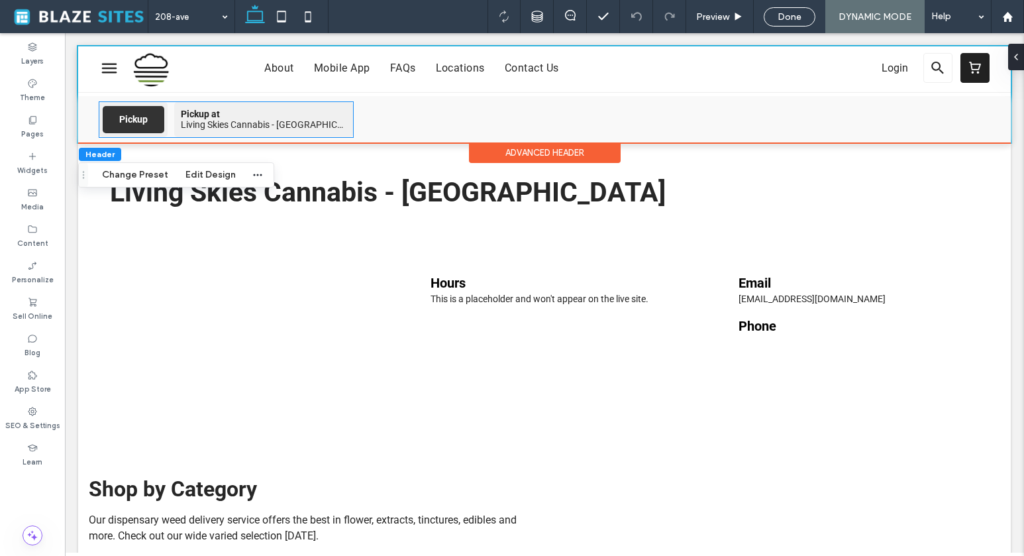
click at [237, 116] on span "Pickup at" at bounding box center [264, 114] width 166 height 11
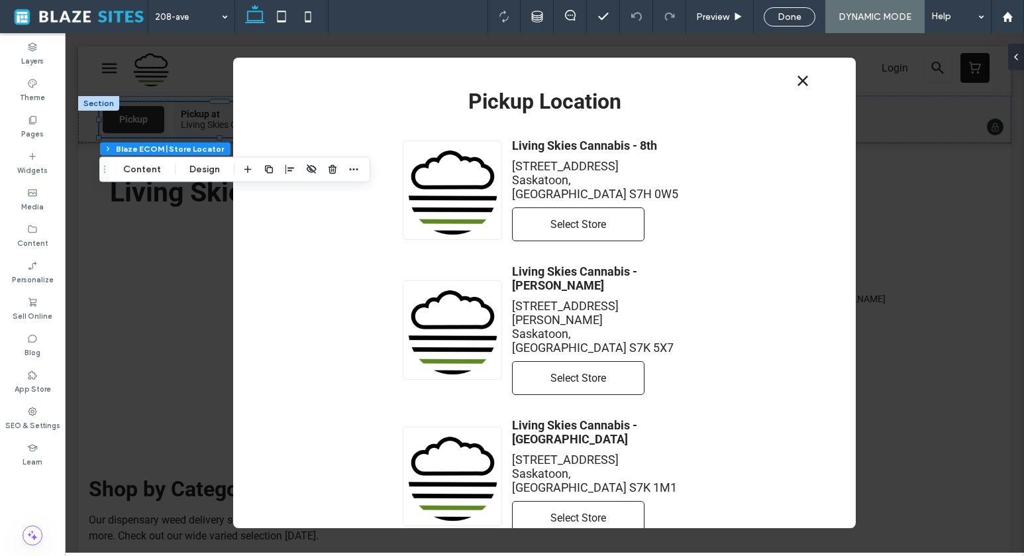
click at [567, 219] on link "Select Store" at bounding box center [578, 224] width 133 height 34
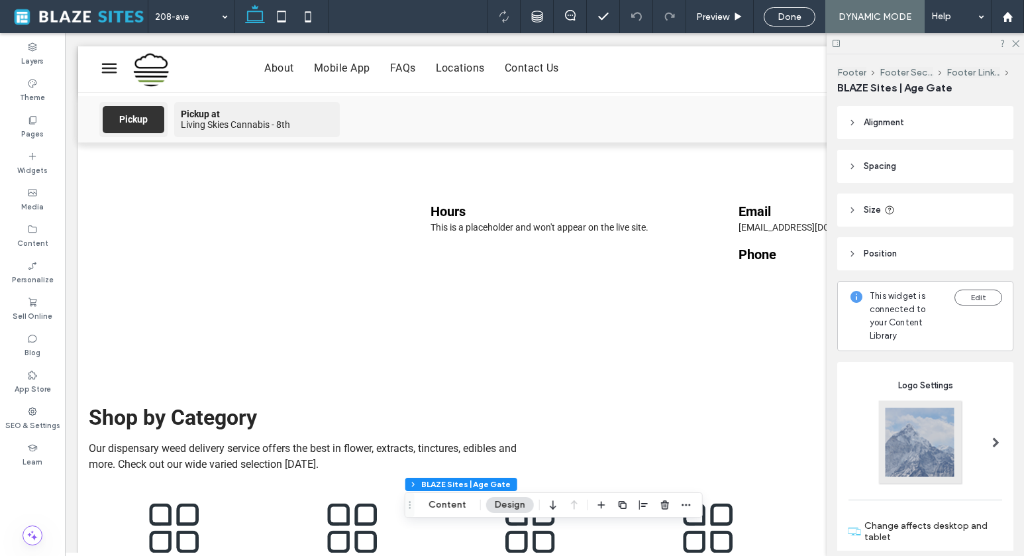
scroll to position [31, 0]
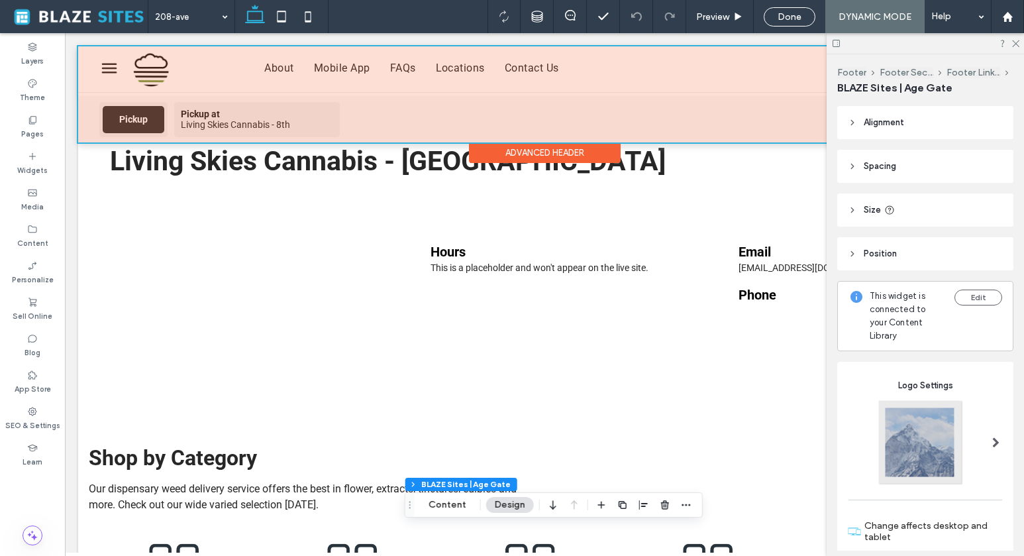
click at [275, 117] on div at bounding box center [544, 94] width 933 height 96
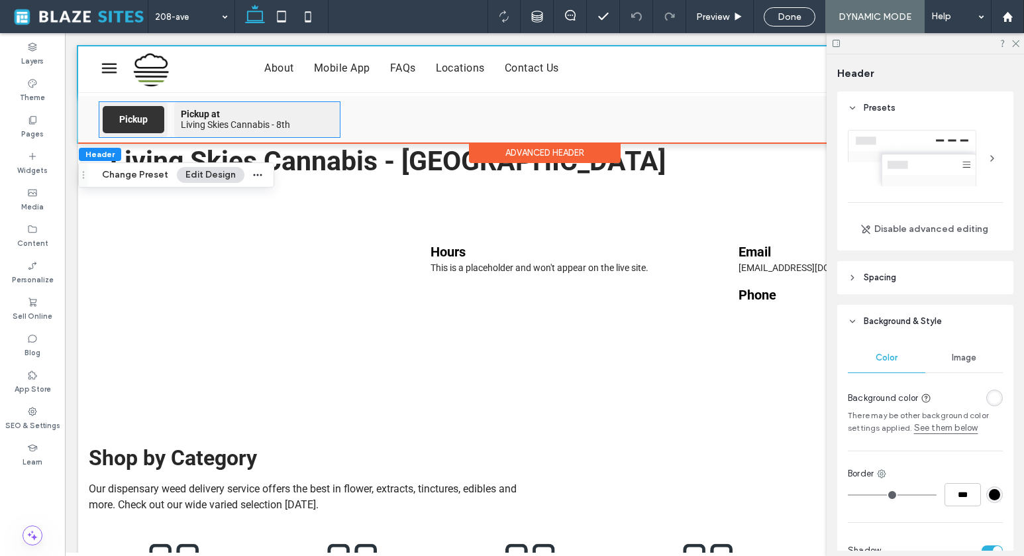
click at [275, 117] on span "Pickup at" at bounding box center [257, 114] width 152 height 11
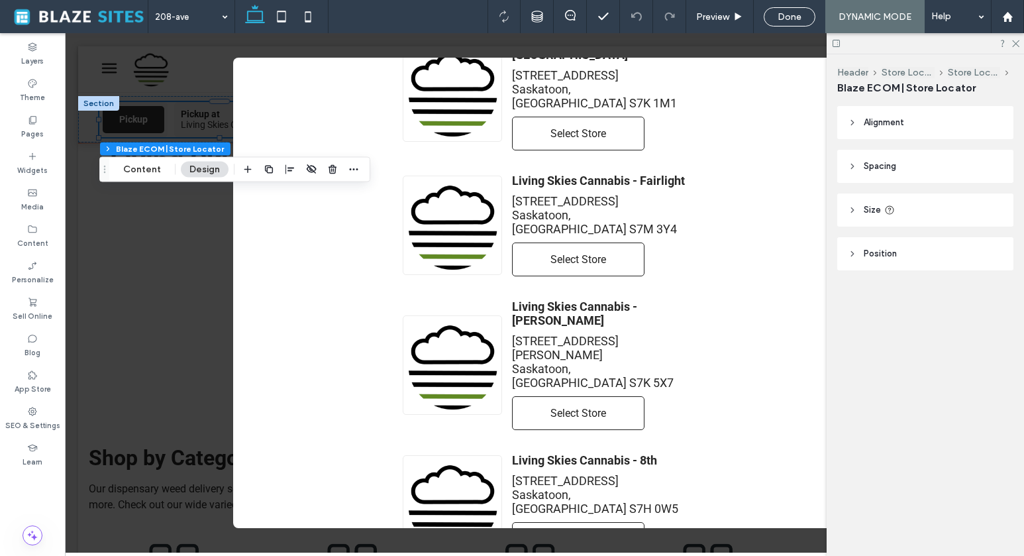
scroll to position [0, 0]
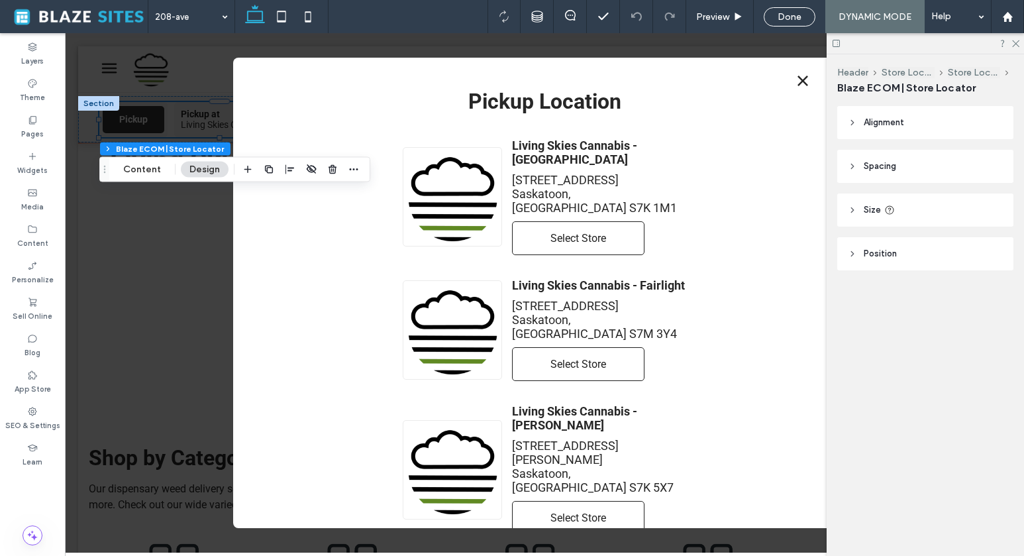
click at [585, 224] on link "Select Store" at bounding box center [578, 238] width 133 height 34
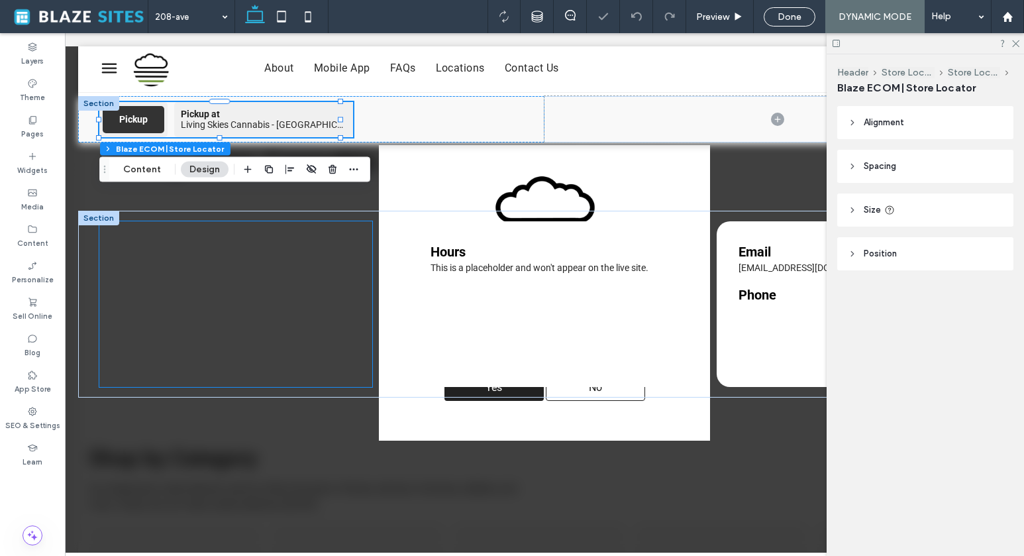
scroll to position [31, 0]
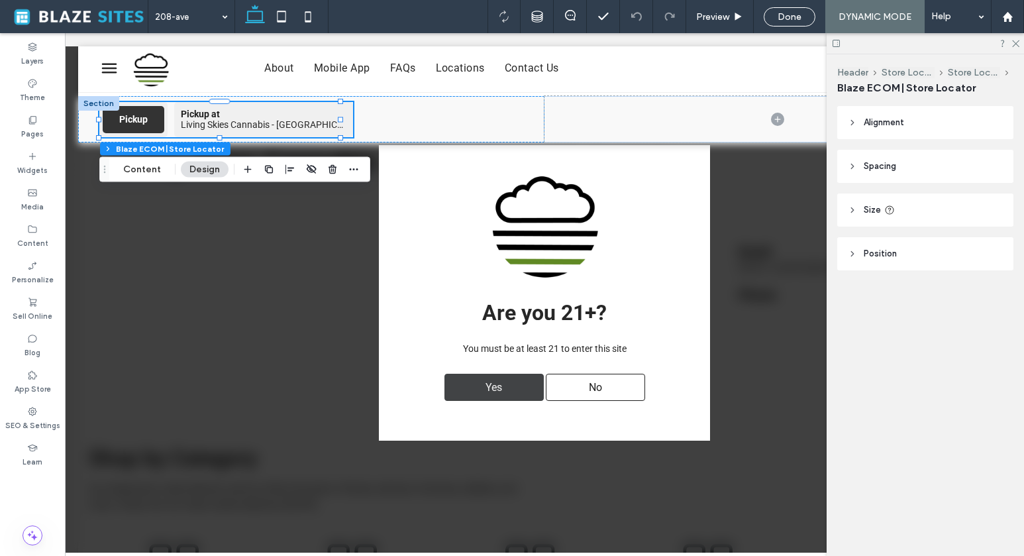
click at [488, 380] on span "Yes" at bounding box center [494, 387] width 26 height 26
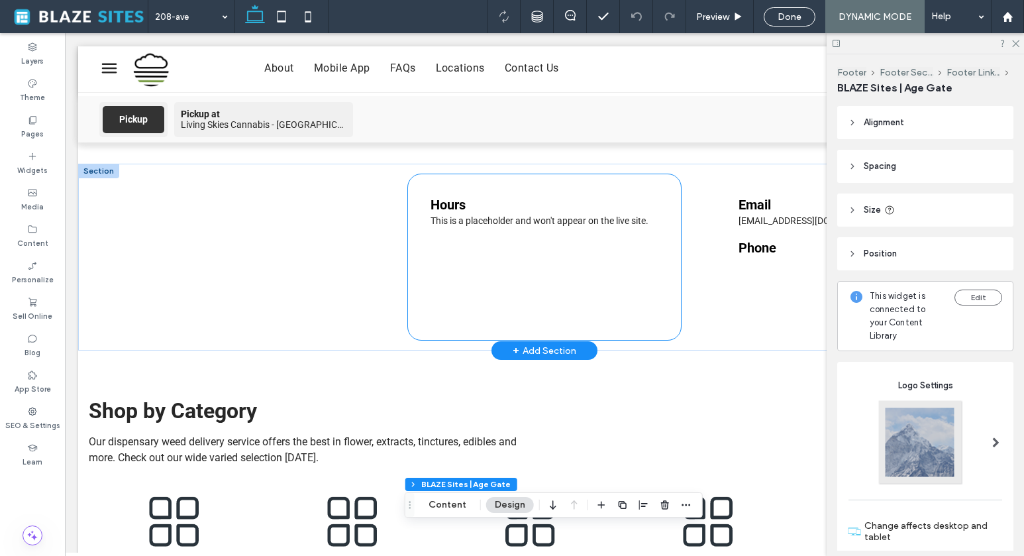
scroll to position [76, 0]
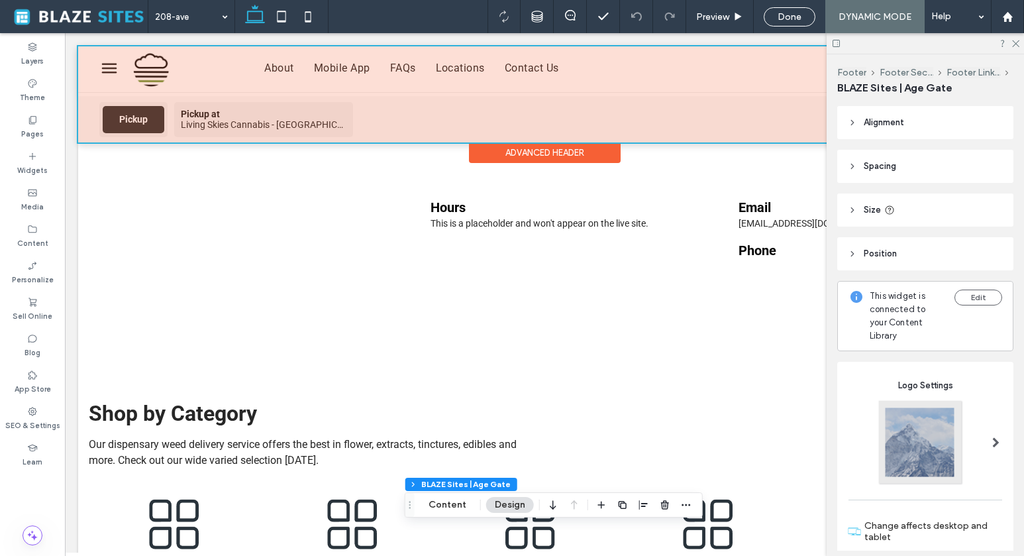
click at [243, 119] on div at bounding box center [544, 94] width 933 height 96
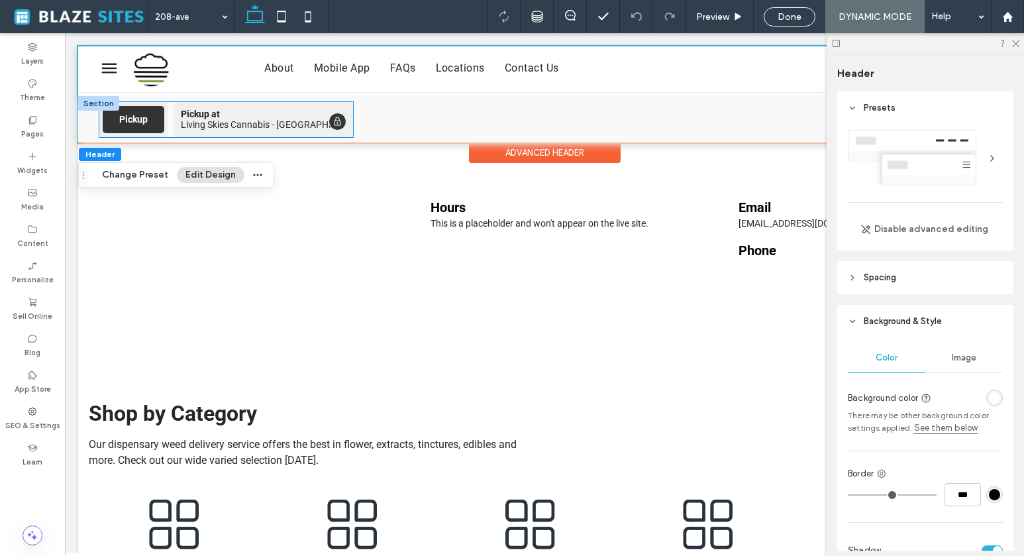
click at [231, 118] on span "Pickup at" at bounding box center [264, 114] width 166 height 11
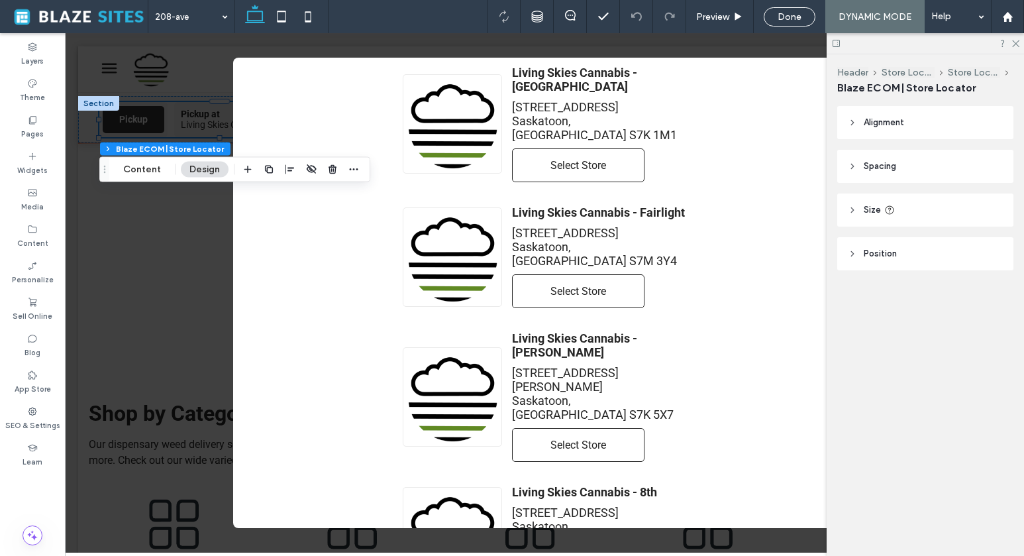
scroll to position [0, 0]
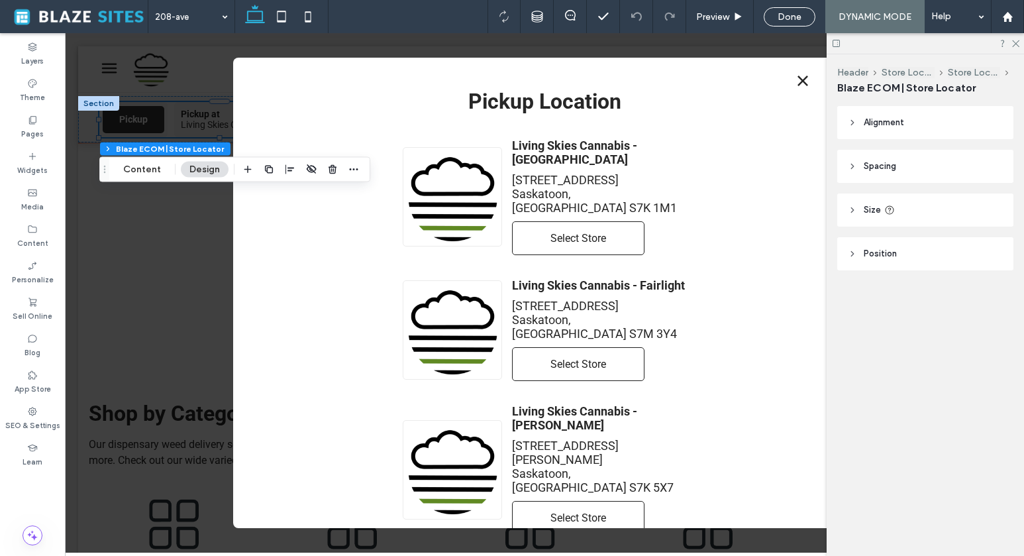
click at [580, 221] on link "Select Store" at bounding box center [578, 238] width 133 height 34
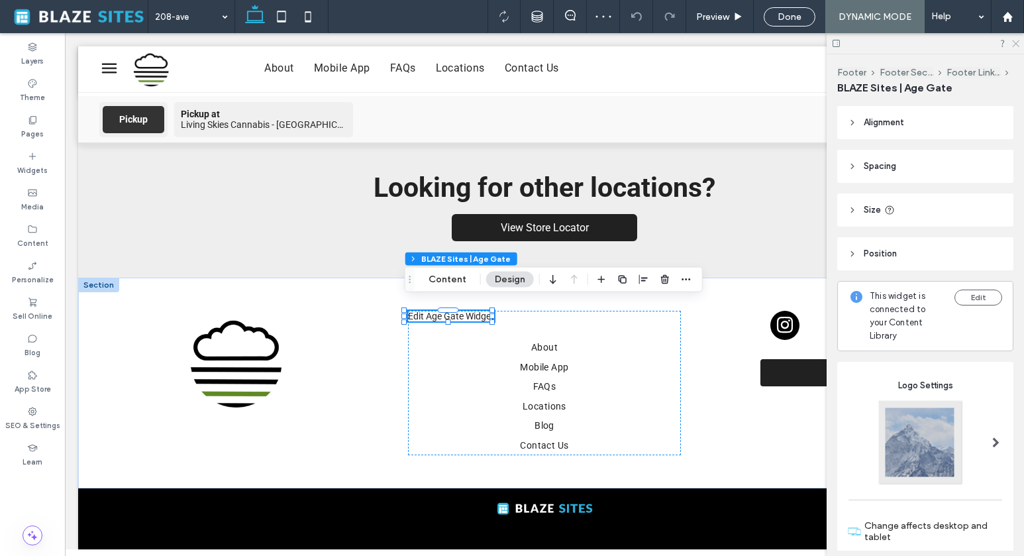
click at [1017, 42] on icon at bounding box center [1015, 42] width 9 height 9
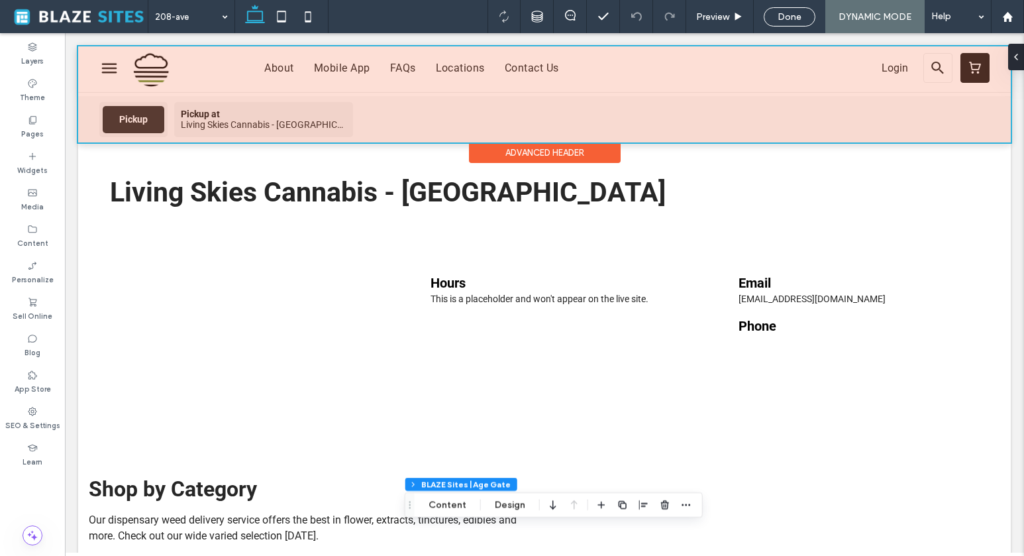
click at [276, 129] on div at bounding box center [544, 94] width 933 height 96
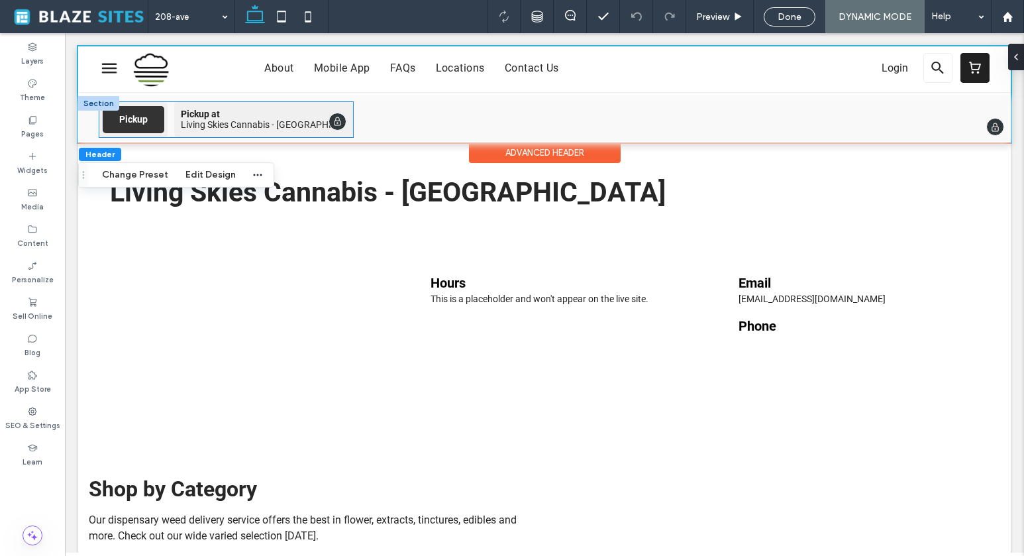
click at [274, 125] on div "Living Skies Cannabis - 208 Ave" at bounding box center [264, 124] width 166 height 11
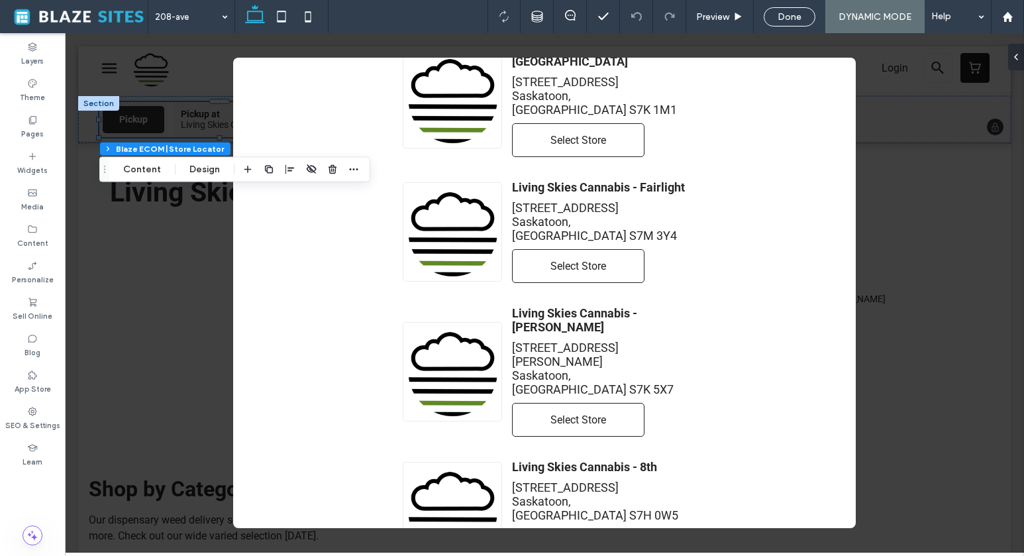
scroll to position [105, 0]
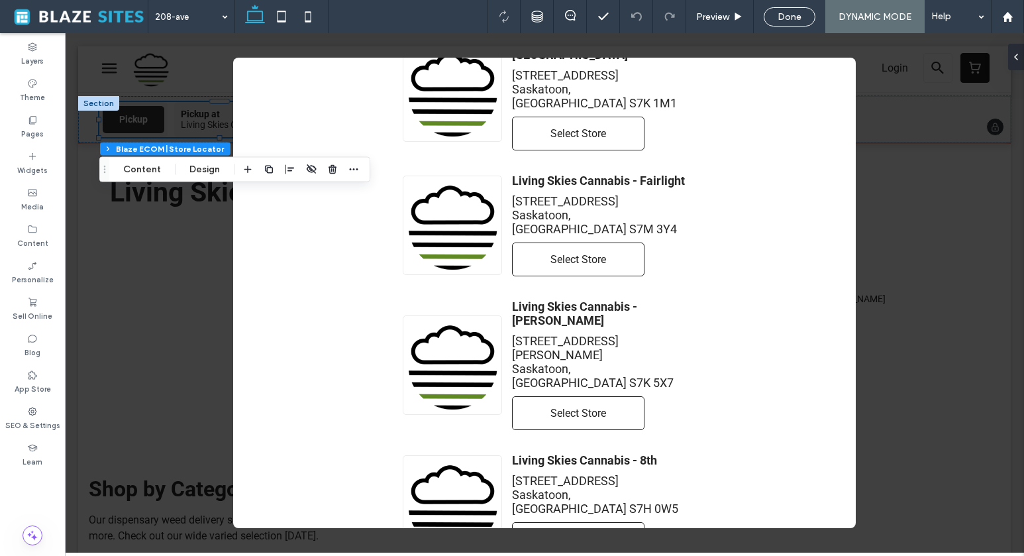
click at [588, 522] on link "Select Store" at bounding box center [578, 539] width 133 height 34
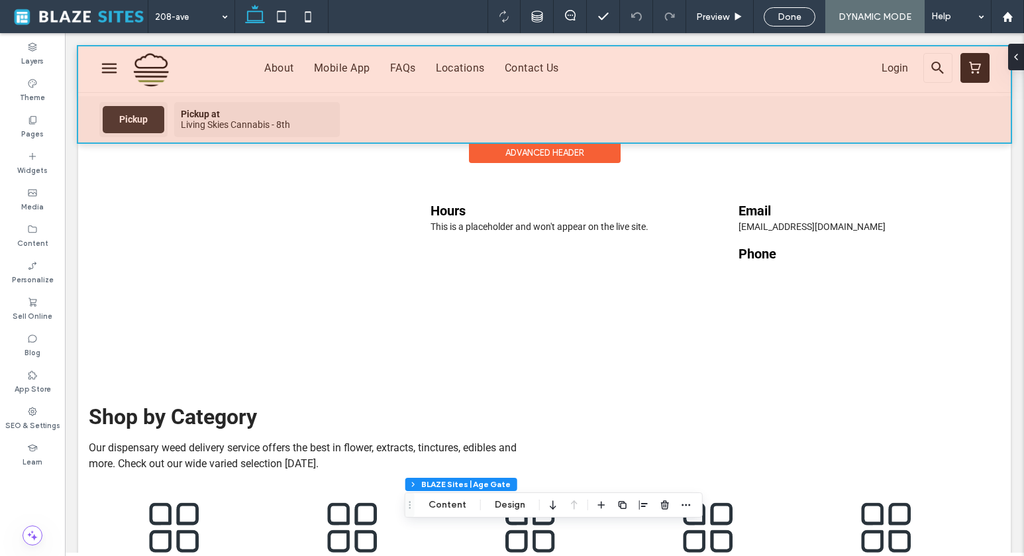
scroll to position [0, 0]
